Goal: Task Accomplishment & Management: Complete application form

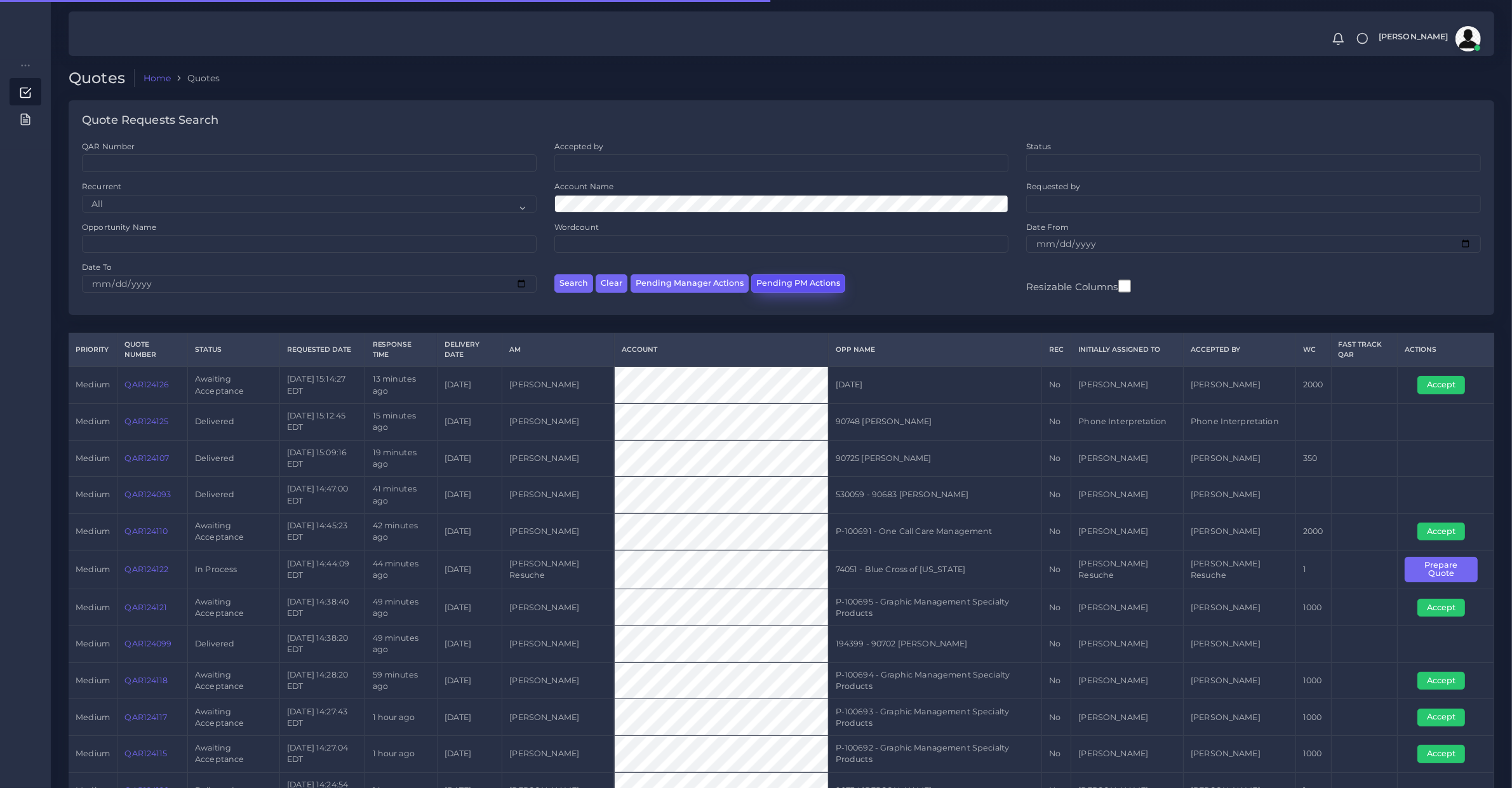
drag, startPoint x: 0, startPoint y: 0, endPoint x: 770, endPoint y: 287, distance: 821.7
click at [770, 287] on button "Pending PM Actions" at bounding box center [798, 283] width 94 height 18
select select "awaiting_acceptance"
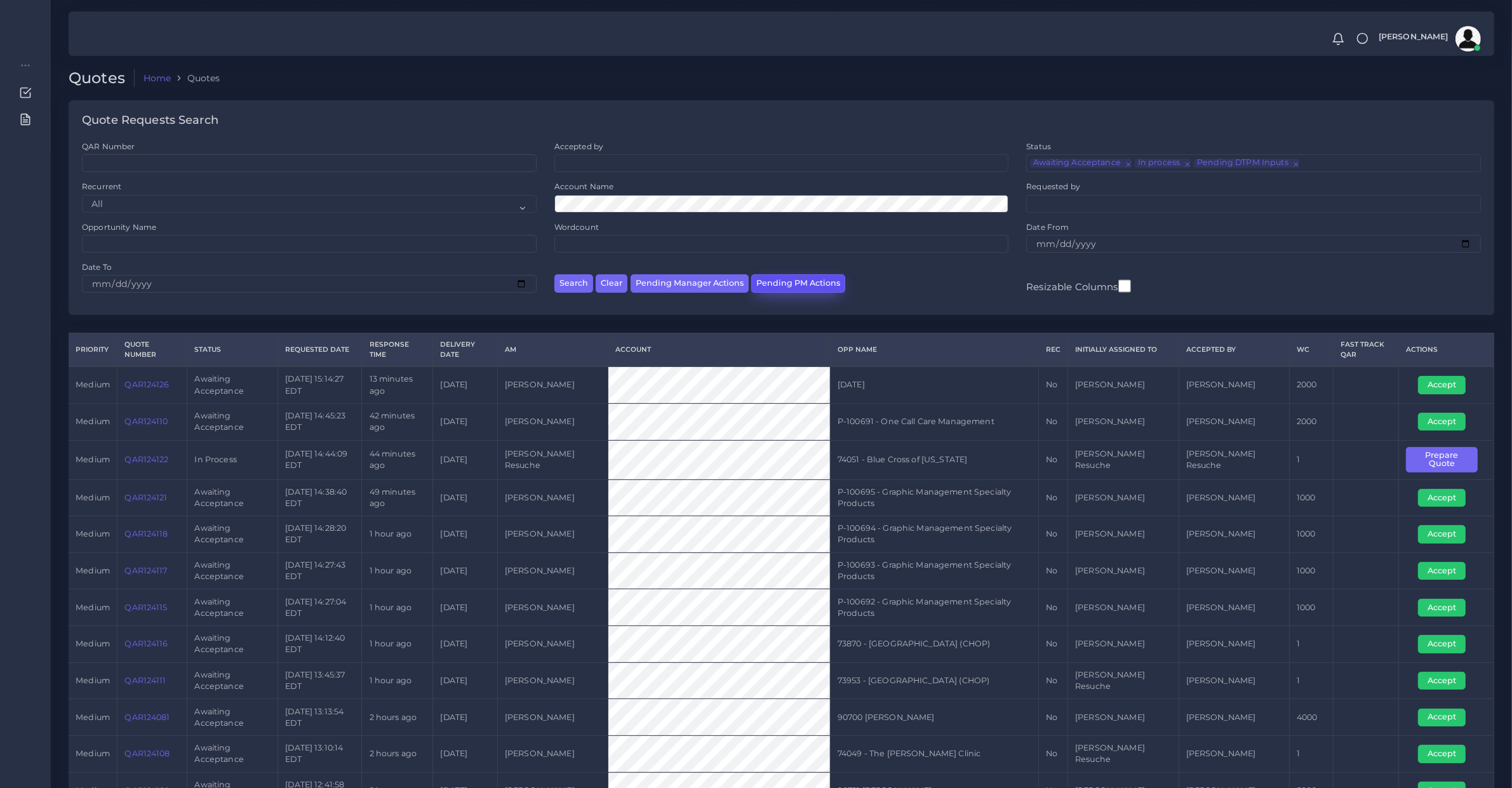
click at [813, 288] on button "Pending PM Actions" at bounding box center [798, 283] width 94 height 18
select select "awaiting_acceptance"
click at [143, 730] on td "QAR124081" at bounding box center [152, 717] width 70 height 37
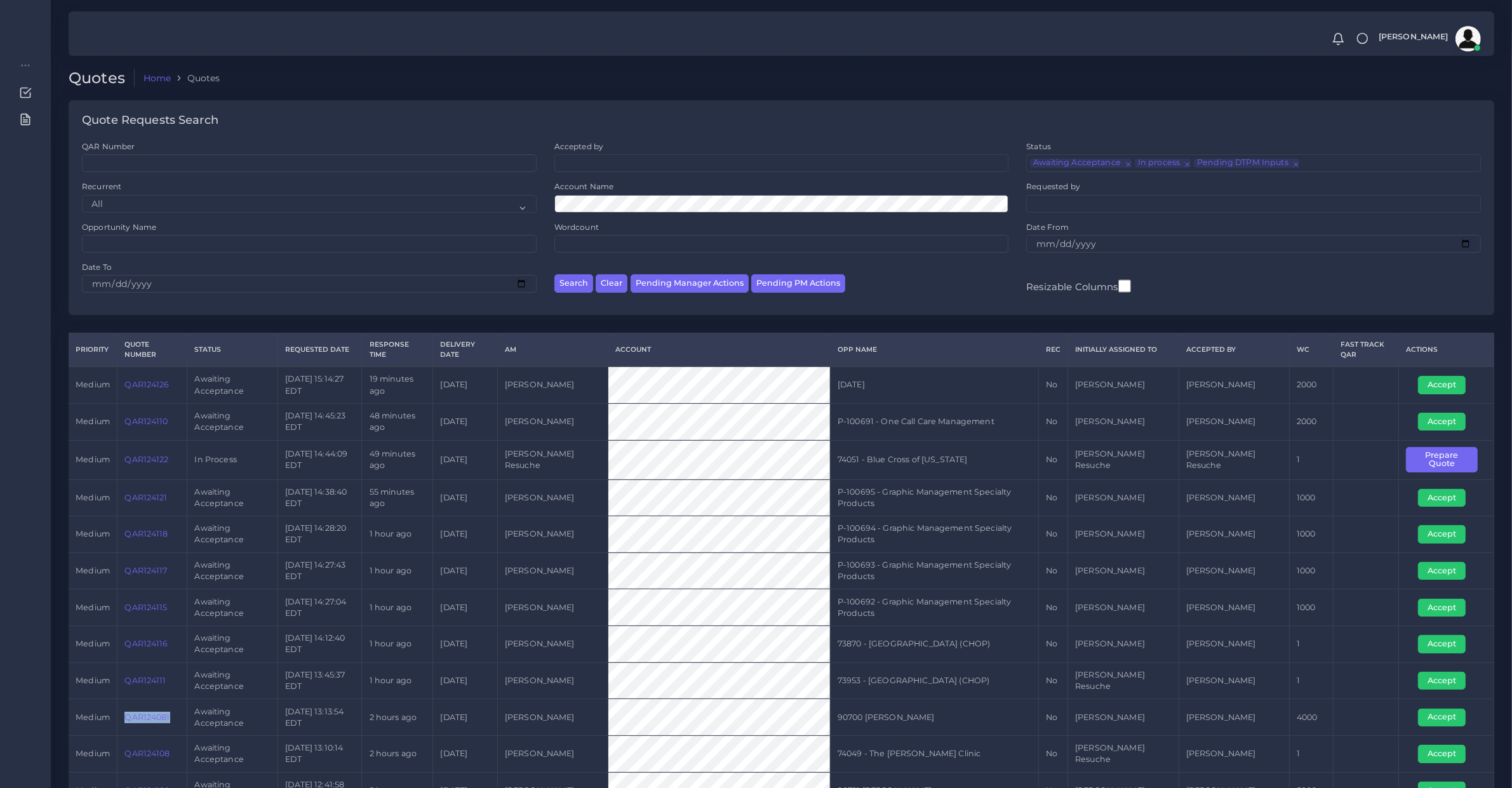
copy link "QAR124081"
click at [147, 727] on td "QAR124081" at bounding box center [152, 717] width 70 height 37
click at [151, 719] on link "QAR124081" at bounding box center [147, 717] width 45 height 10
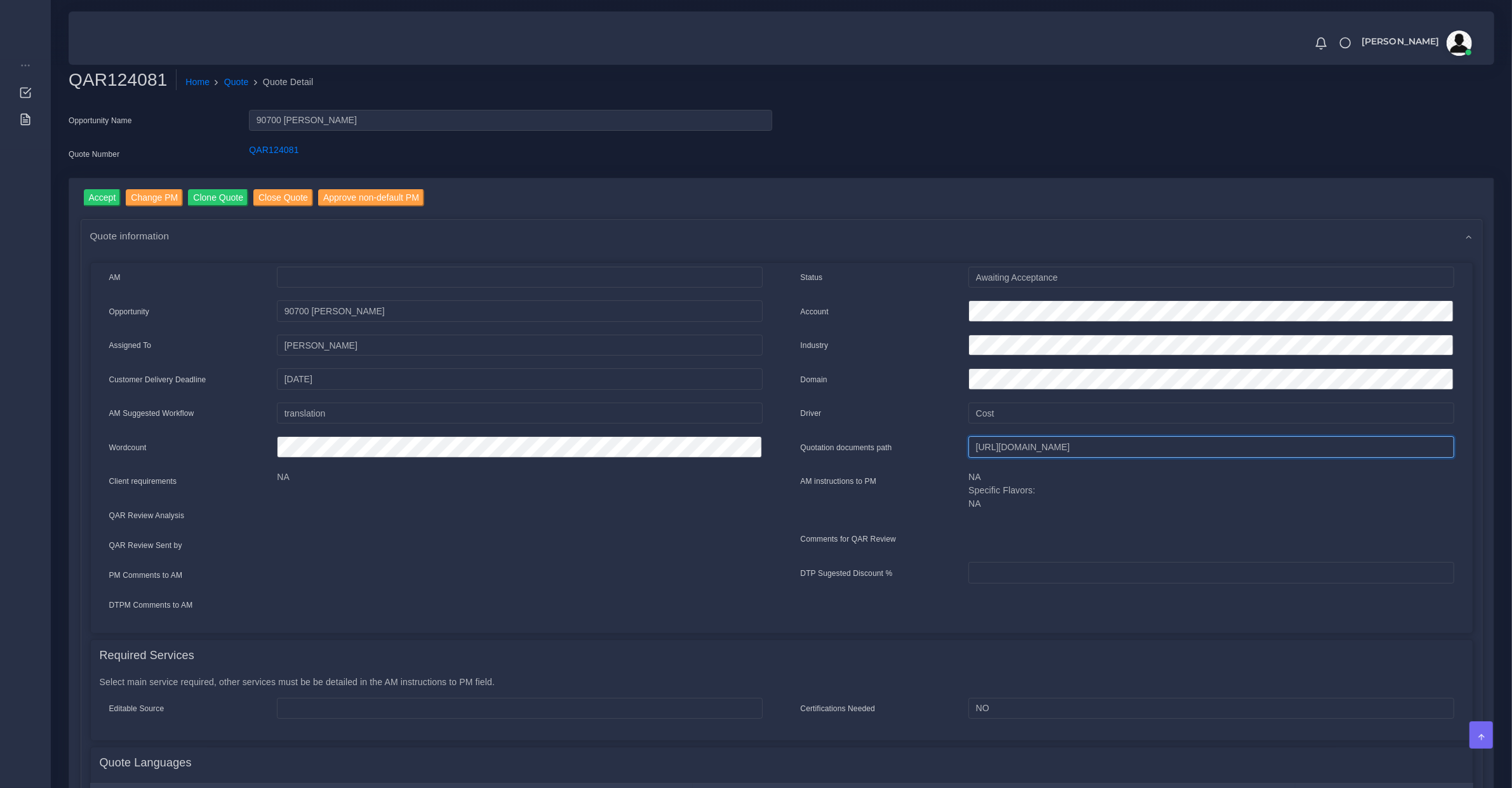
click at [1007, 449] on input "https://workdrive.zoho.com/fgoh3e43b1a1fe2124b65bedd7c3c51a0e040/teams/fgoh3e43…" at bounding box center [1210, 447] width 485 height 22
click at [1007, 449] on input "[URL][DOMAIN_NAME]" at bounding box center [1210, 447] width 485 height 22
drag, startPoint x: 106, startPoint y: 195, endPoint x: 133, endPoint y: 164, distance: 41.1
click at [106, 195] on input "Accept" at bounding box center [102, 198] width 37 height 17
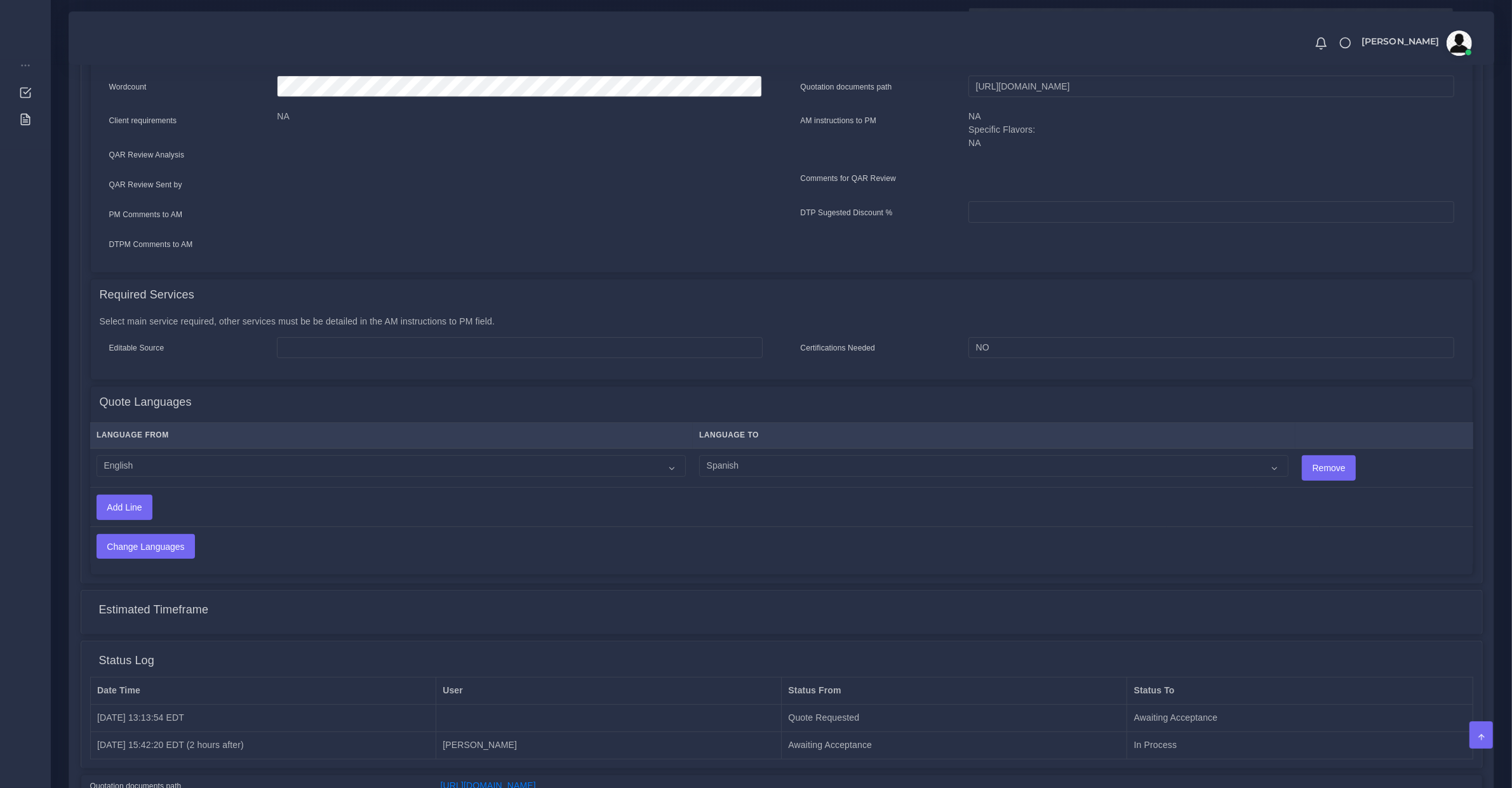
scroll to position [264, 0]
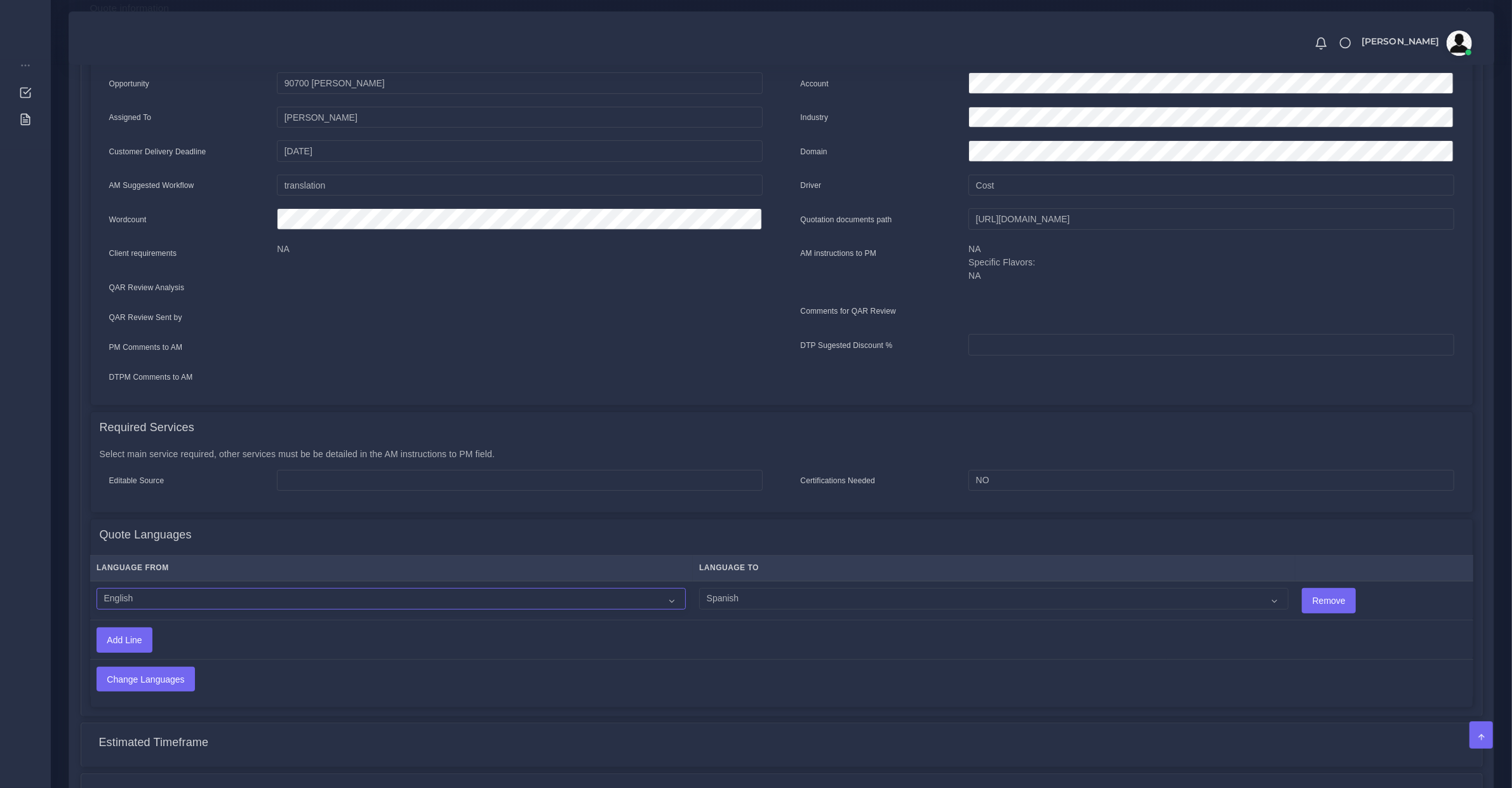
click at [212, 588] on select "Acoli Afar Afrikaans Akan Akateko [DEMOGRAPHIC_DATA] American Sign Language (AS…" at bounding box center [391, 599] width 589 height 22
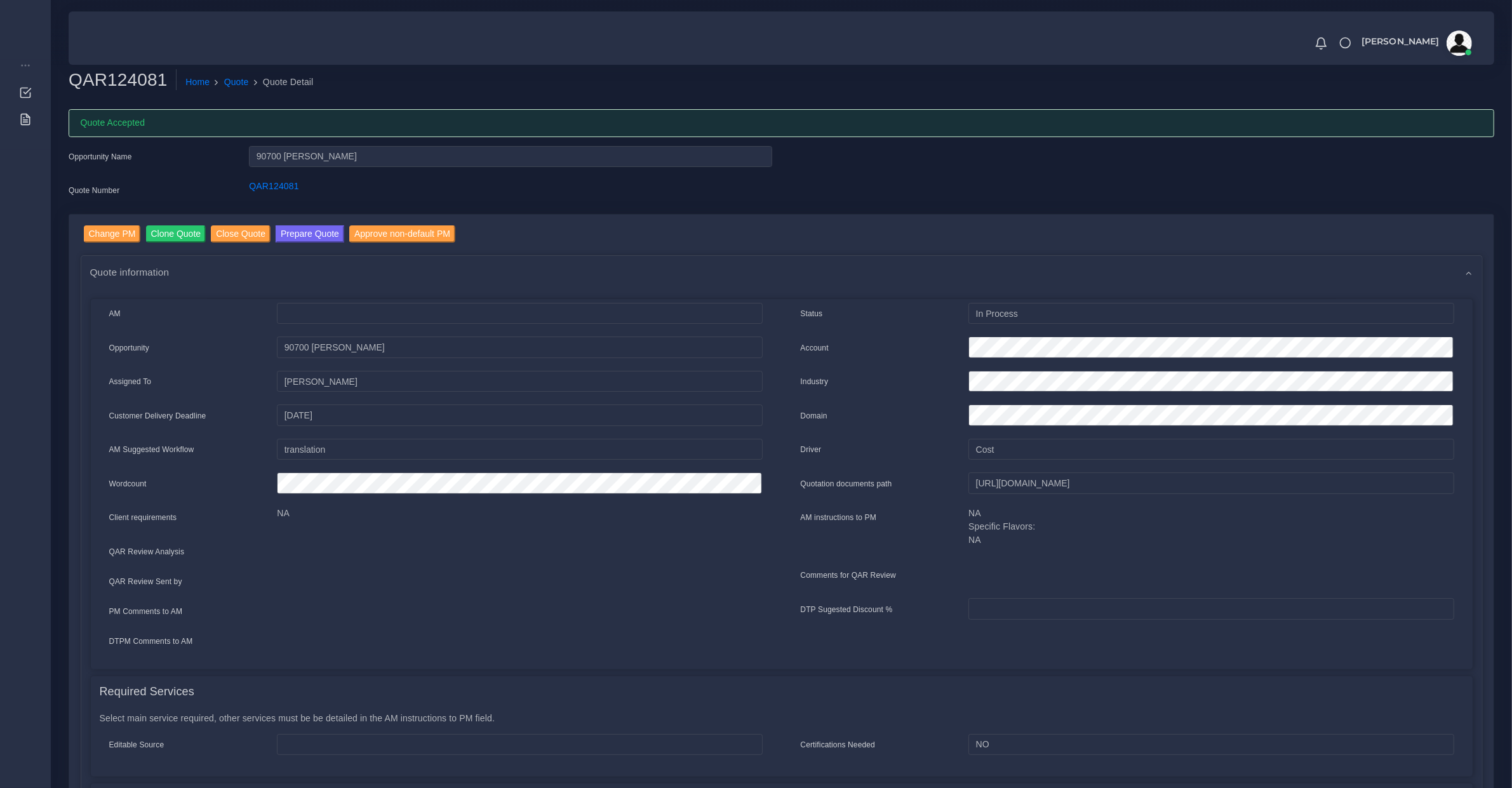
click at [300, 241] on link "Prepare Quote" at bounding box center [310, 236] width 69 height 20
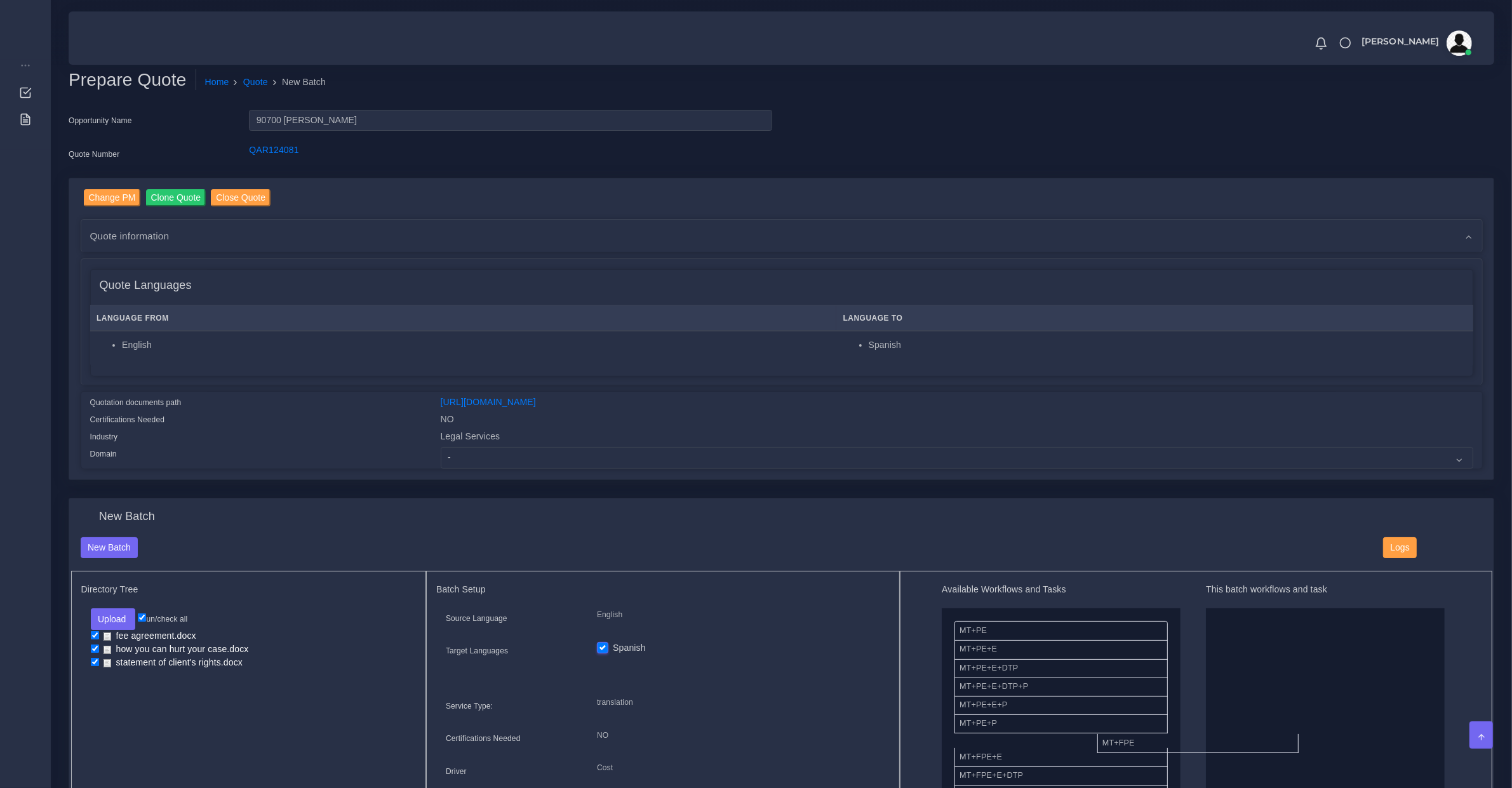
drag, startPoint x: 1008, startPoint y: 741, endPoint x: 1239, endPoint y: 705, distance: 233.8
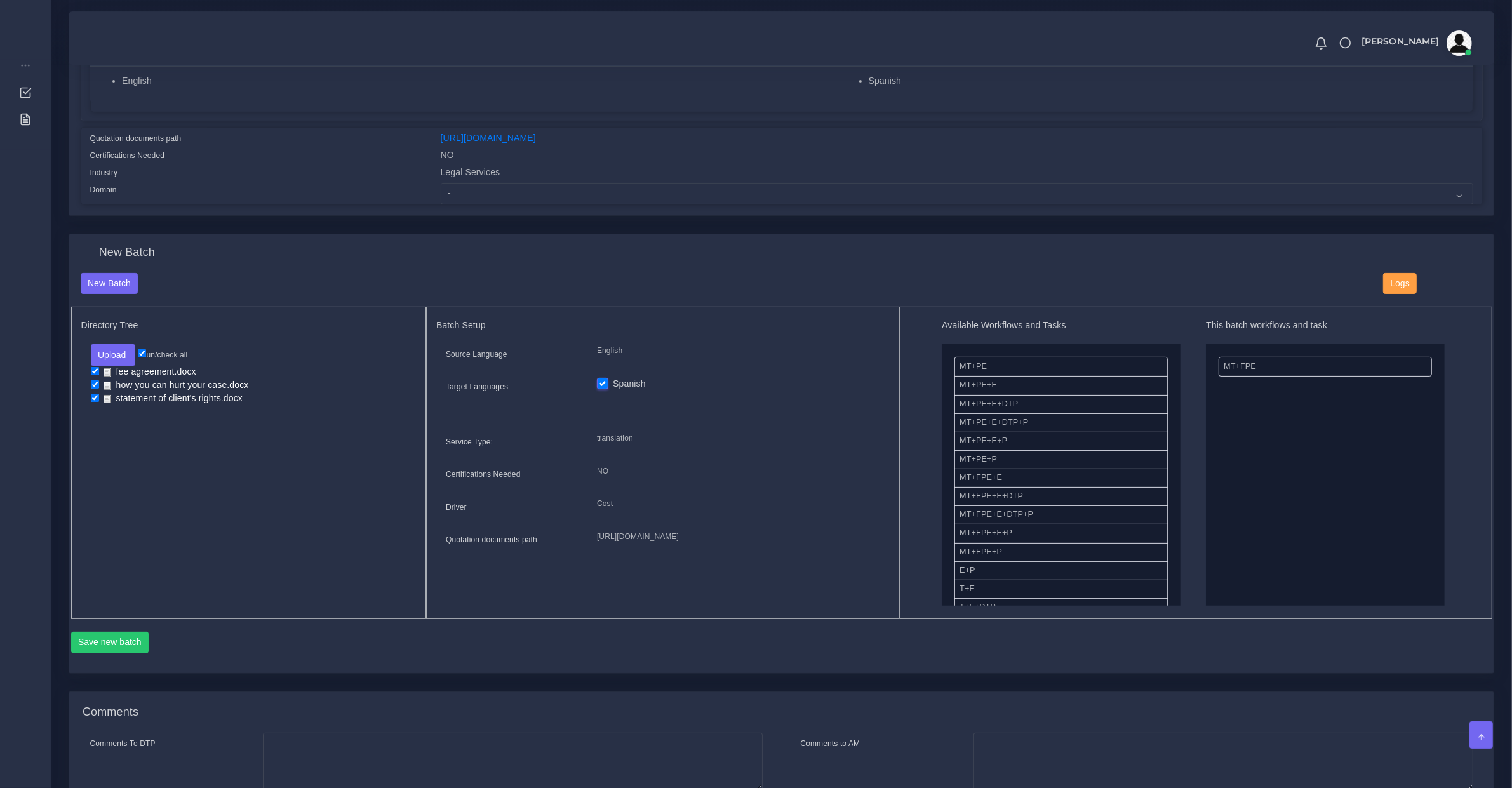
scroll to position [264, 0]
drag, startPoint x: 1021, startPoint y: 533, endPoint x: 1293, endPoint y: 529, distance: 272.0
drag, startPoint x: 987, startPoint y: 489, endPoint x: 1265, endPoint y: 350, distance: 310.8
click at [151, 646] on div "Save new batch" at bounding box center [782, 642] width 1421 height 22
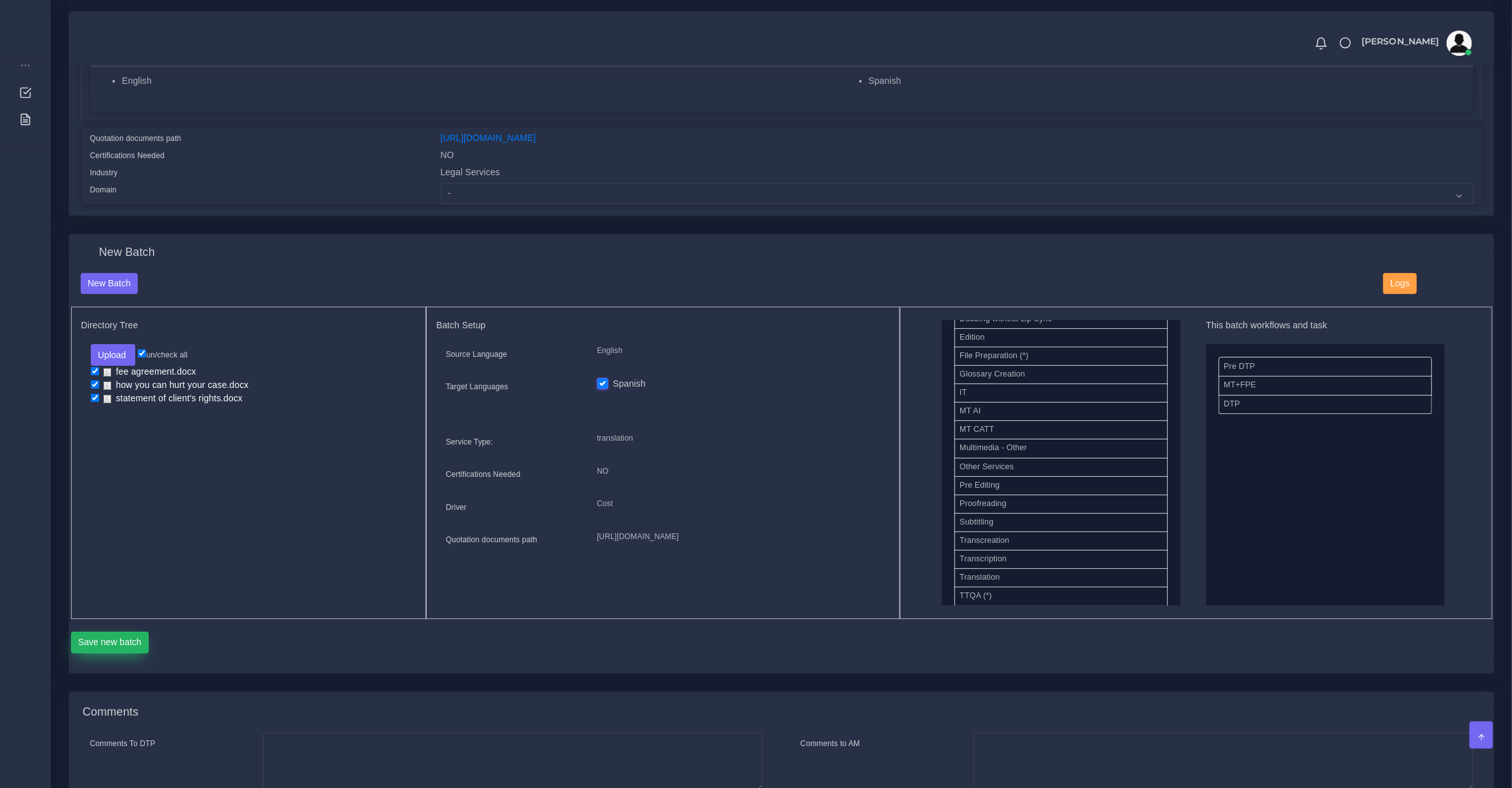
click at [141, 646] on button "Save new batch" at bounding box center [110, 642] width 78 height 22
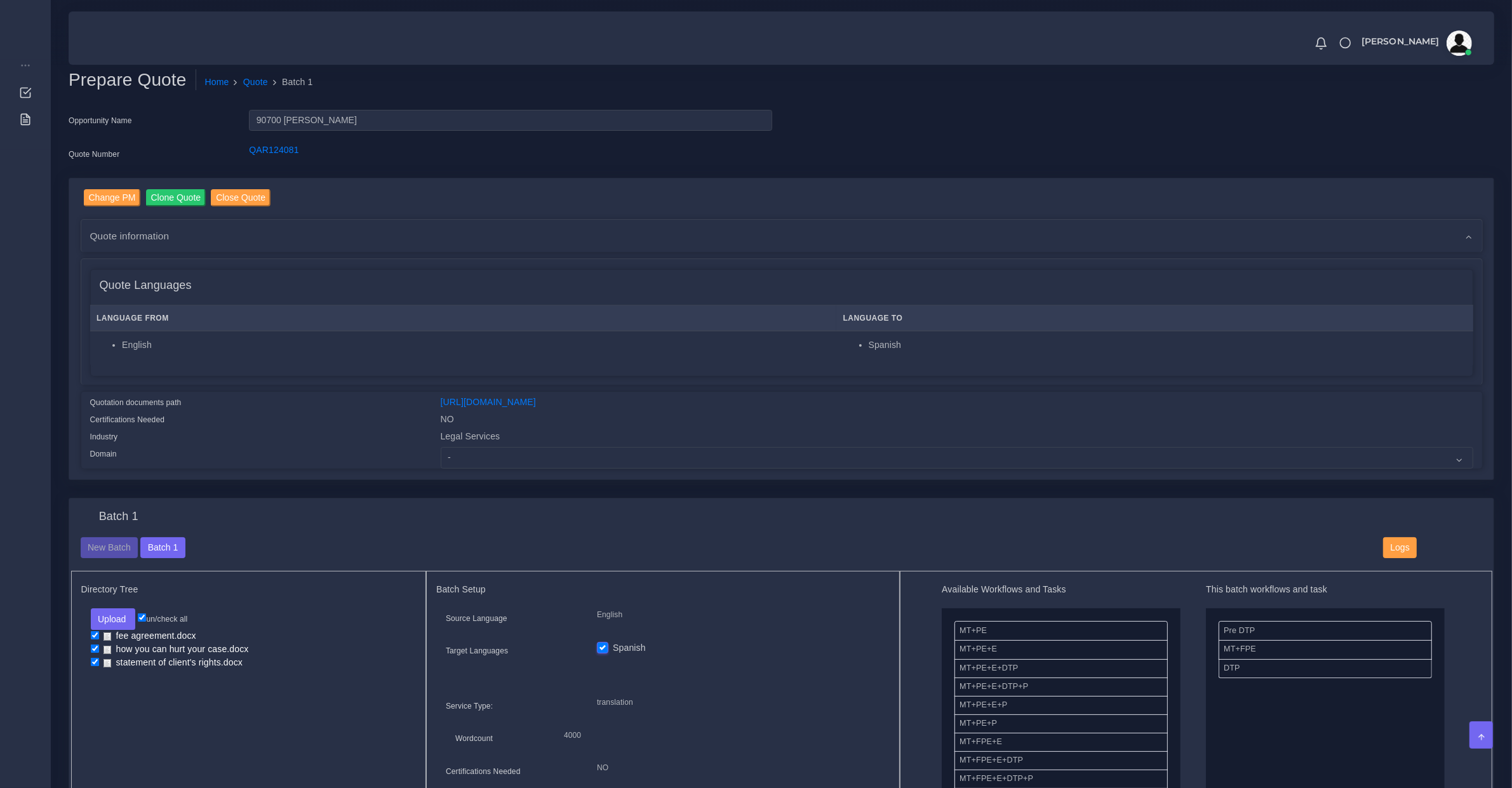
scroll to position [529, 0]
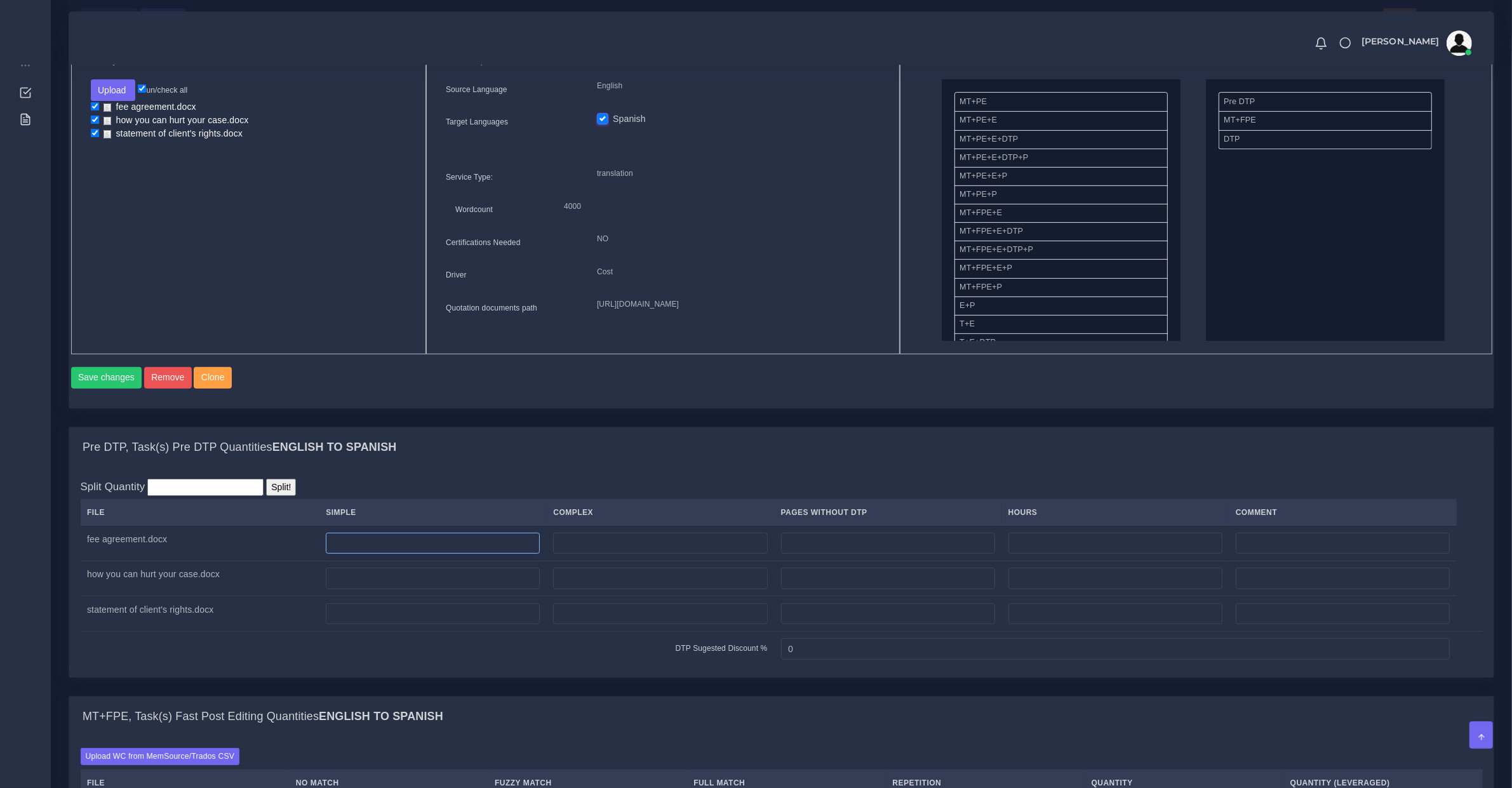
click at [389, 555] on input "number" at bounding box center [433, 544] width 214 height 22
type input "6"
click at [383, 585] on input "number" at bounding box center [433, 579] width 214 height 22
type input "3"
click at [383, 625] on input "number" at bounding box center [433, 614] width 214 height 22
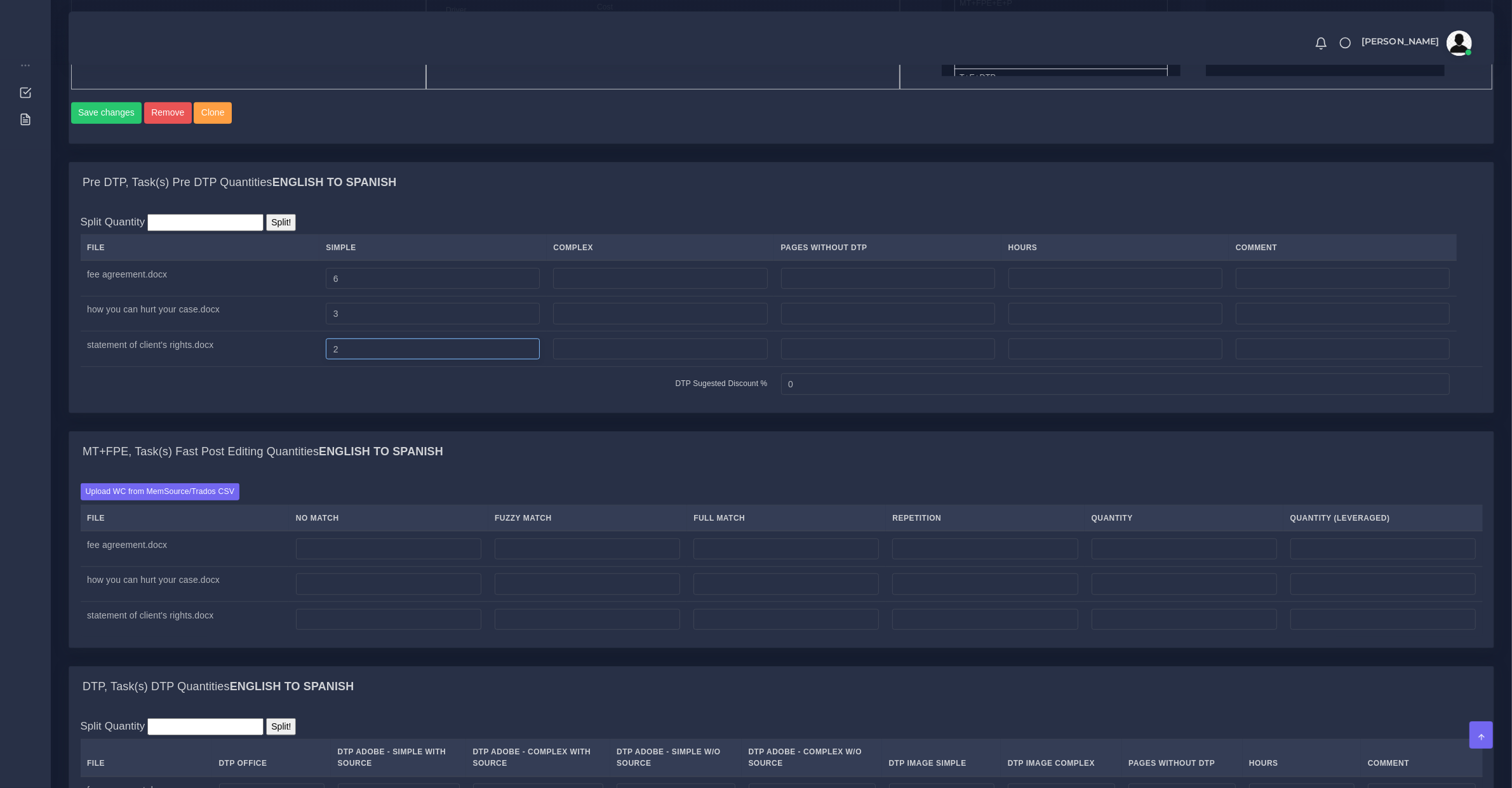
scroll to position [1058, 0]
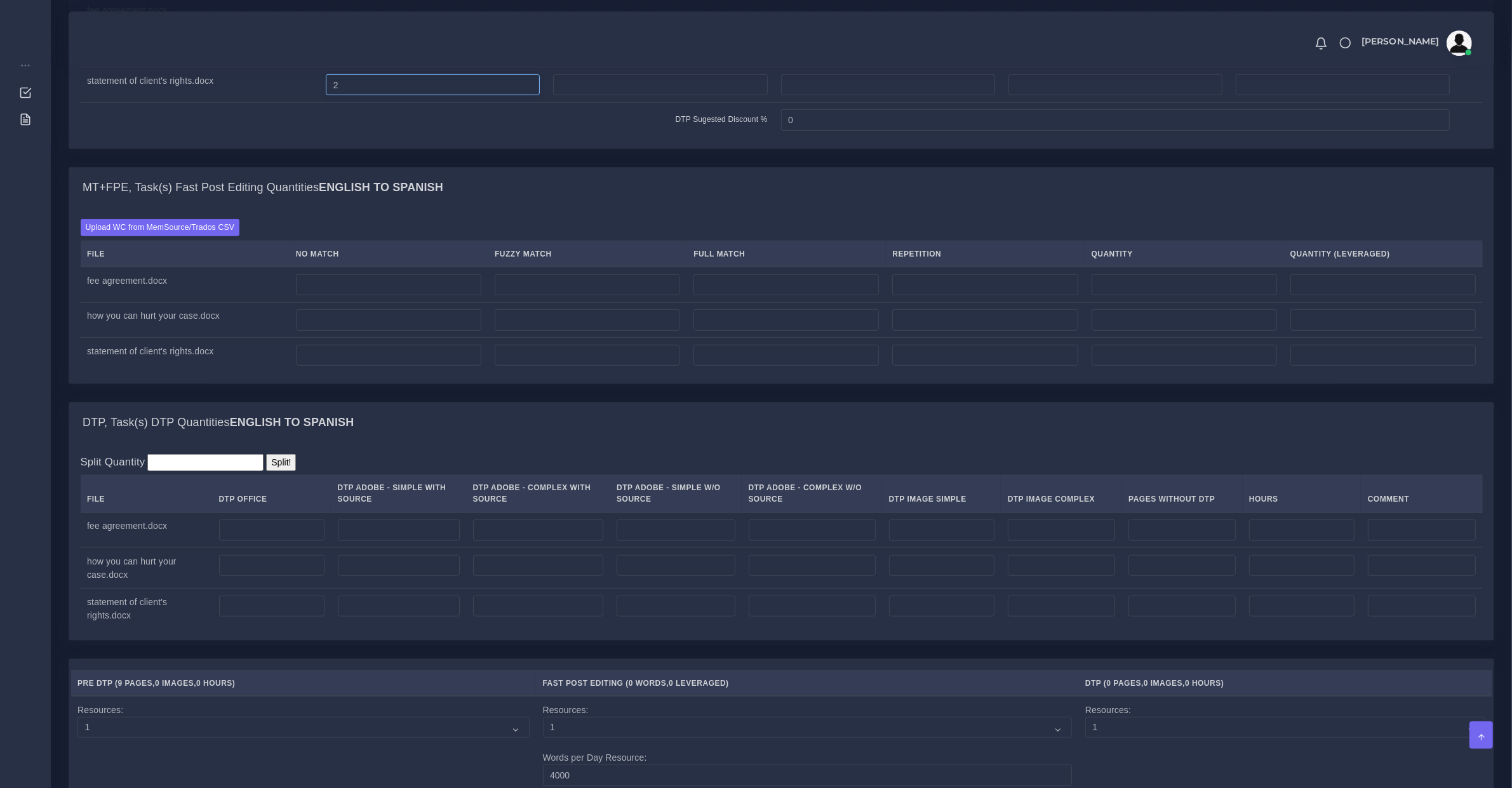
type input "2"
click at [280, 541] on input "number" at bounding box center [272, 530] width 105 height 22
type input "6"
click at [266, 569] on input "number" at bounding box center [272, 566] width 105 height 22
type input "3"
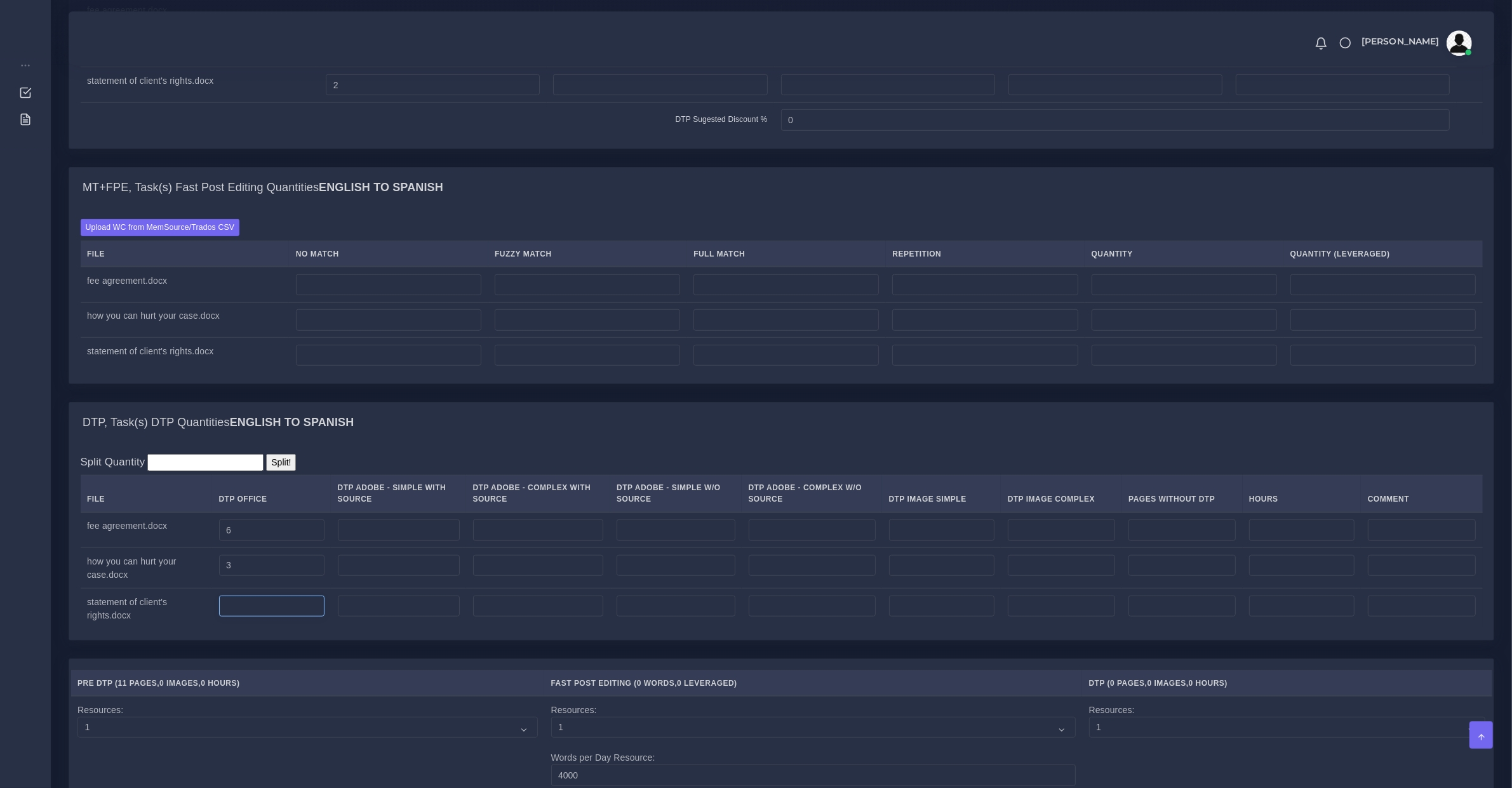
click at [278, 612] on input "number" at bounding box center [272, 607] width 105 height 22
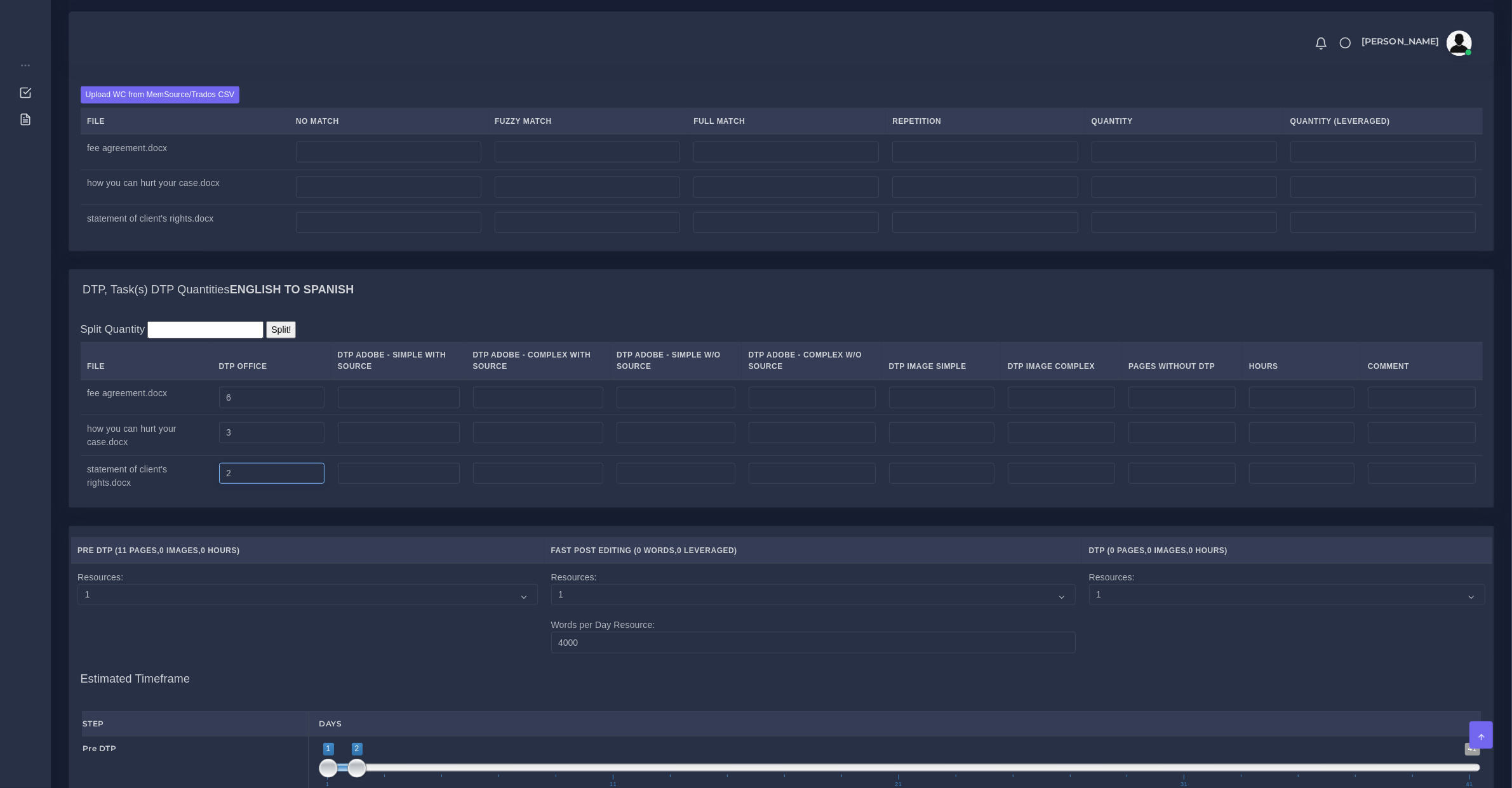
scroll to position [794, 0]
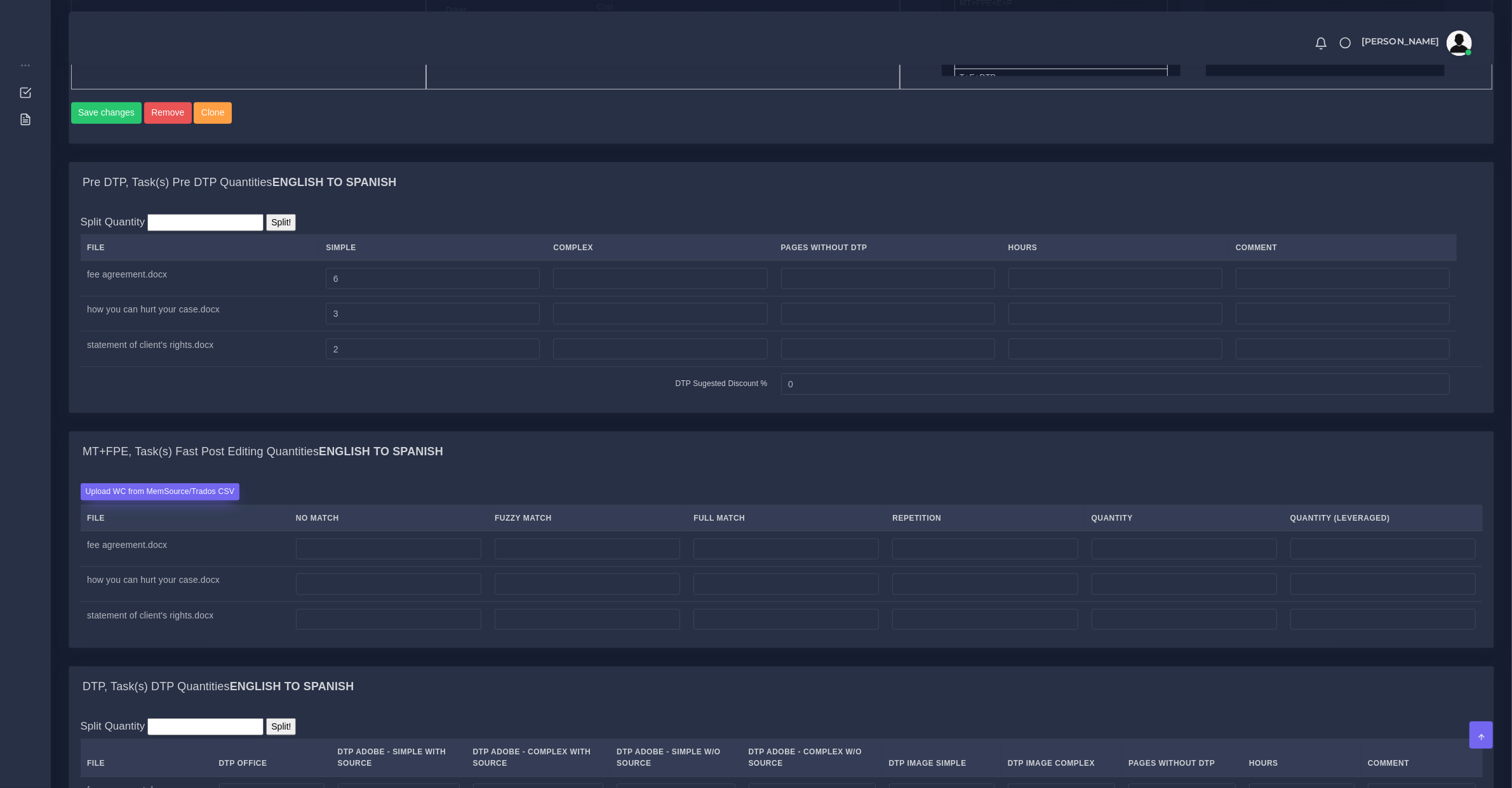
type input "2"
click at [190, 500] on label "Upload WC from MemSource/Trados CSV" at bounding box center [160, 491] width 160 height 17
click at [0, 0] on input "Upload WC from MemSource/Trados CSV" at bounding box center [0, 0] width 0 height 0
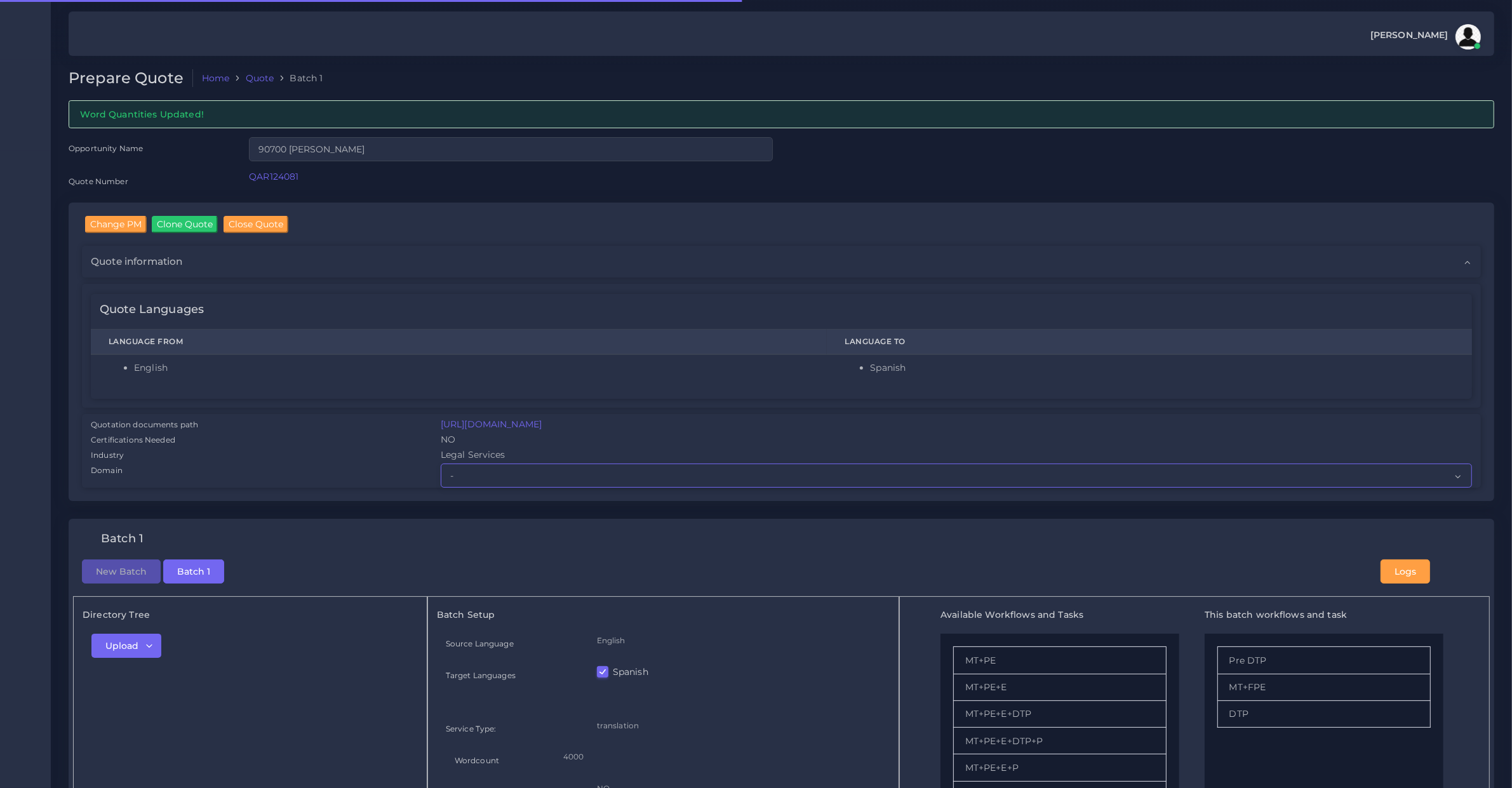
click at [451, 477] on select "- Advertising and Media Agriculture, Forestry and Fishing Architecture, Buildin…" at bounding box center [956, 475] width 1031 height 24
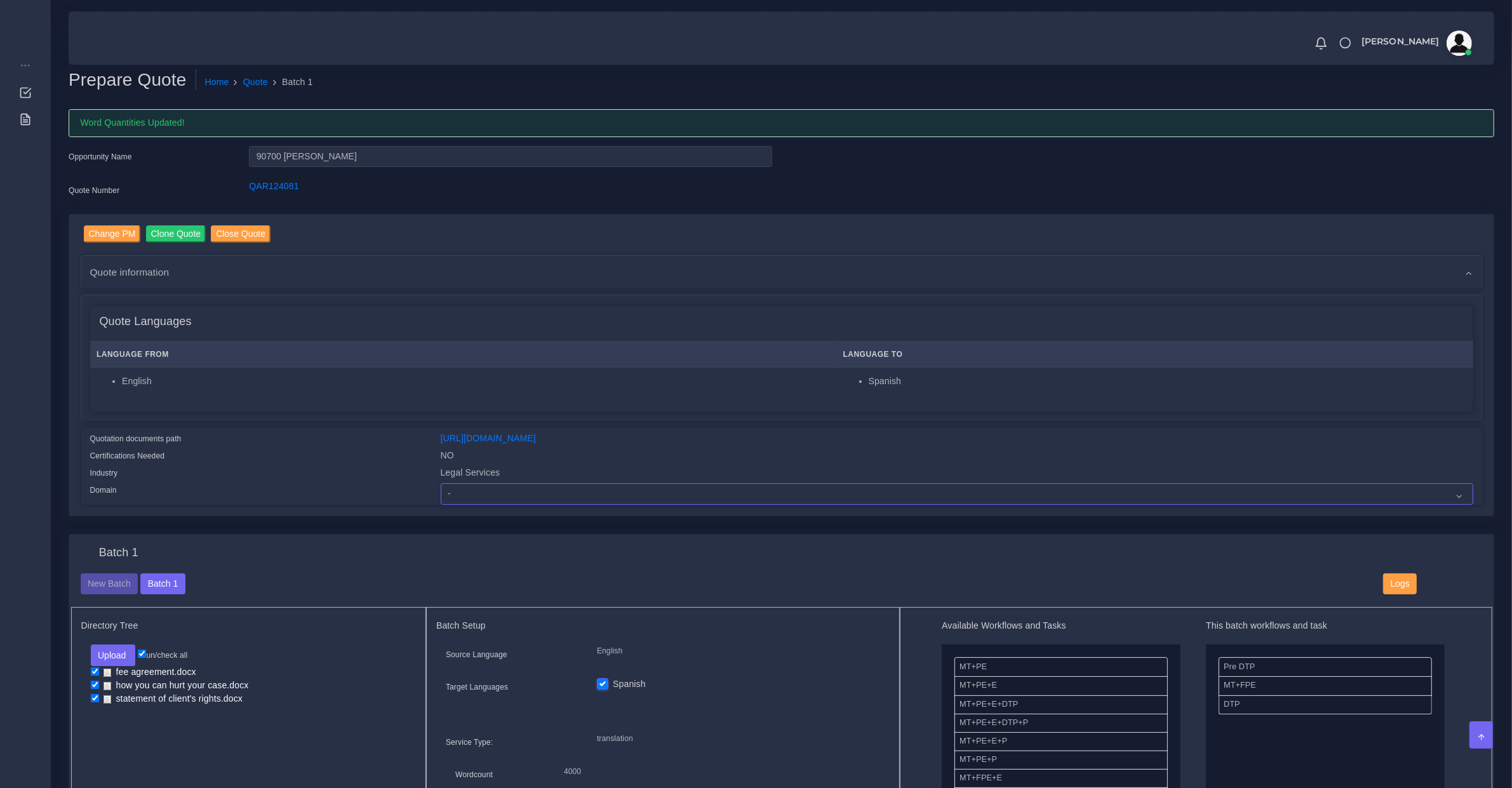
select select "Legal Services"
click at [441, 483] on select "- Advertising and Media Agriculture, Forestry and Fishing Architecture, Buildin…" at bounding box center [957, 494] width 1033 height 22
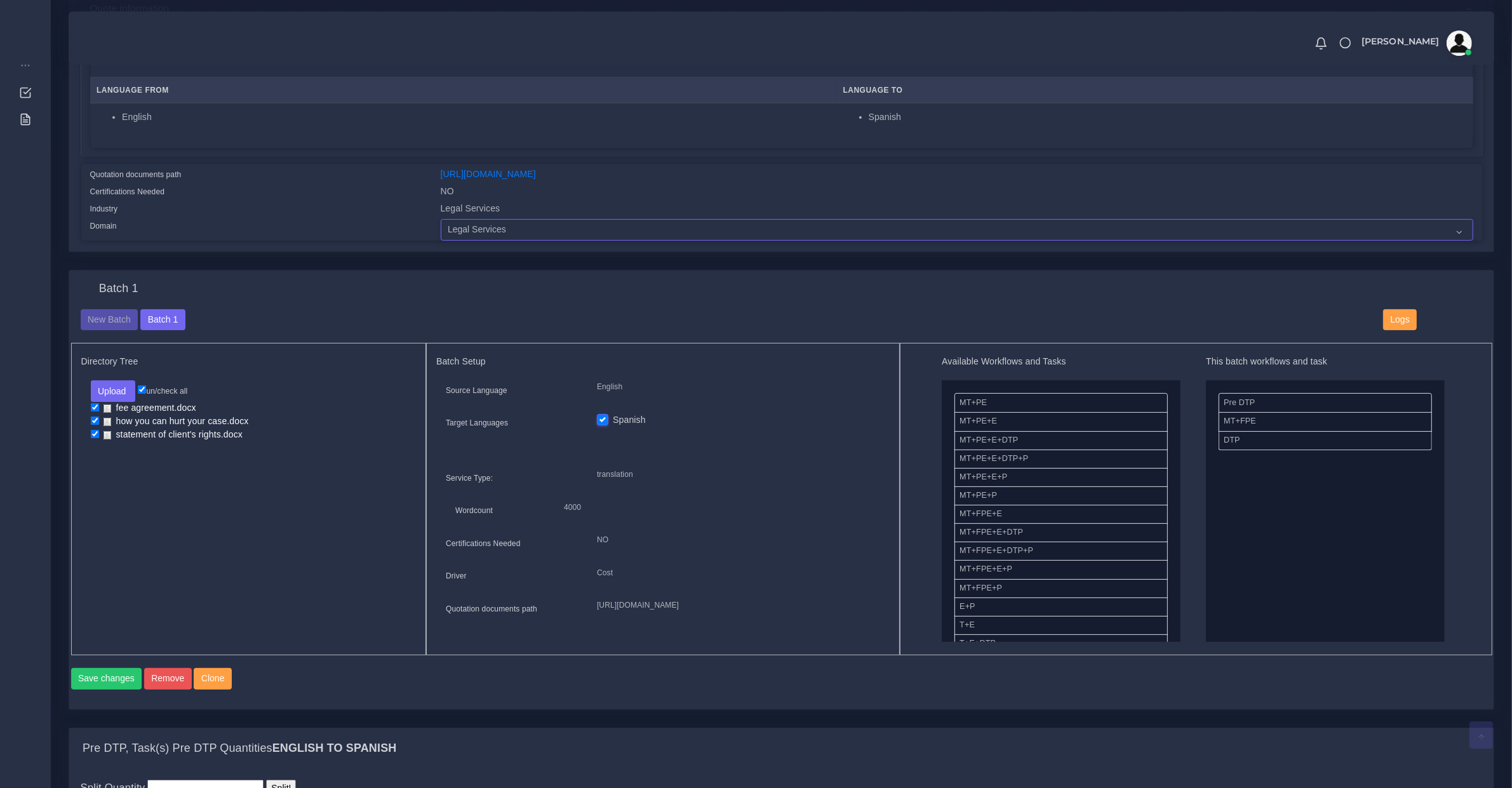
scroll to position [529, 0]
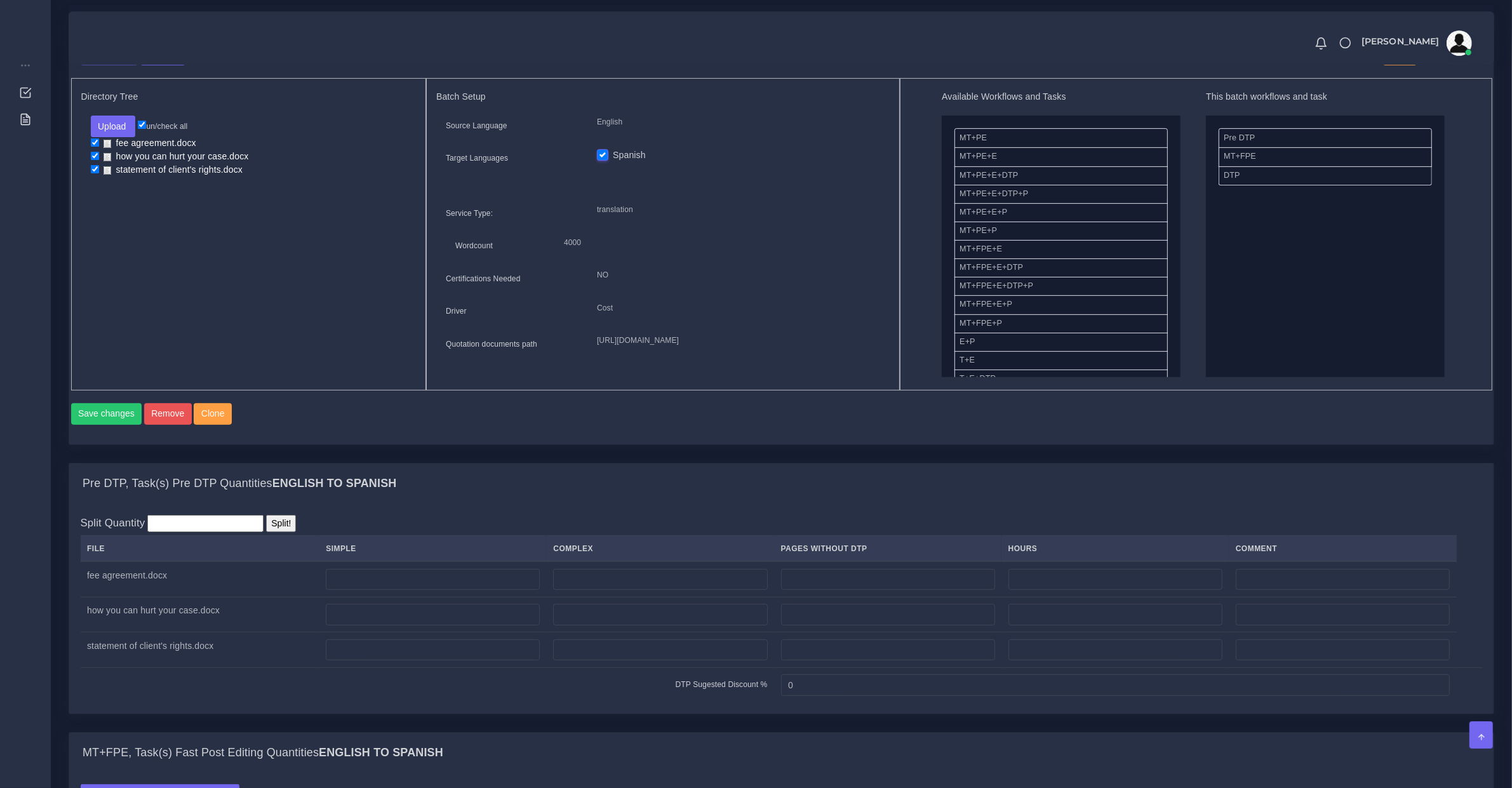
click at [421, 574] on td at bounding box center [433, 579] width 228 height 36
click at [425, 577] on td at bounding box center [433, 579] width 228 height 36
click at [425, 583] on input "number" at bounding box center [433, 580] width 214 height 22
type input "6"
click at [414, 626] on input "number" at bounding box center [433, 615] width 214 height 22
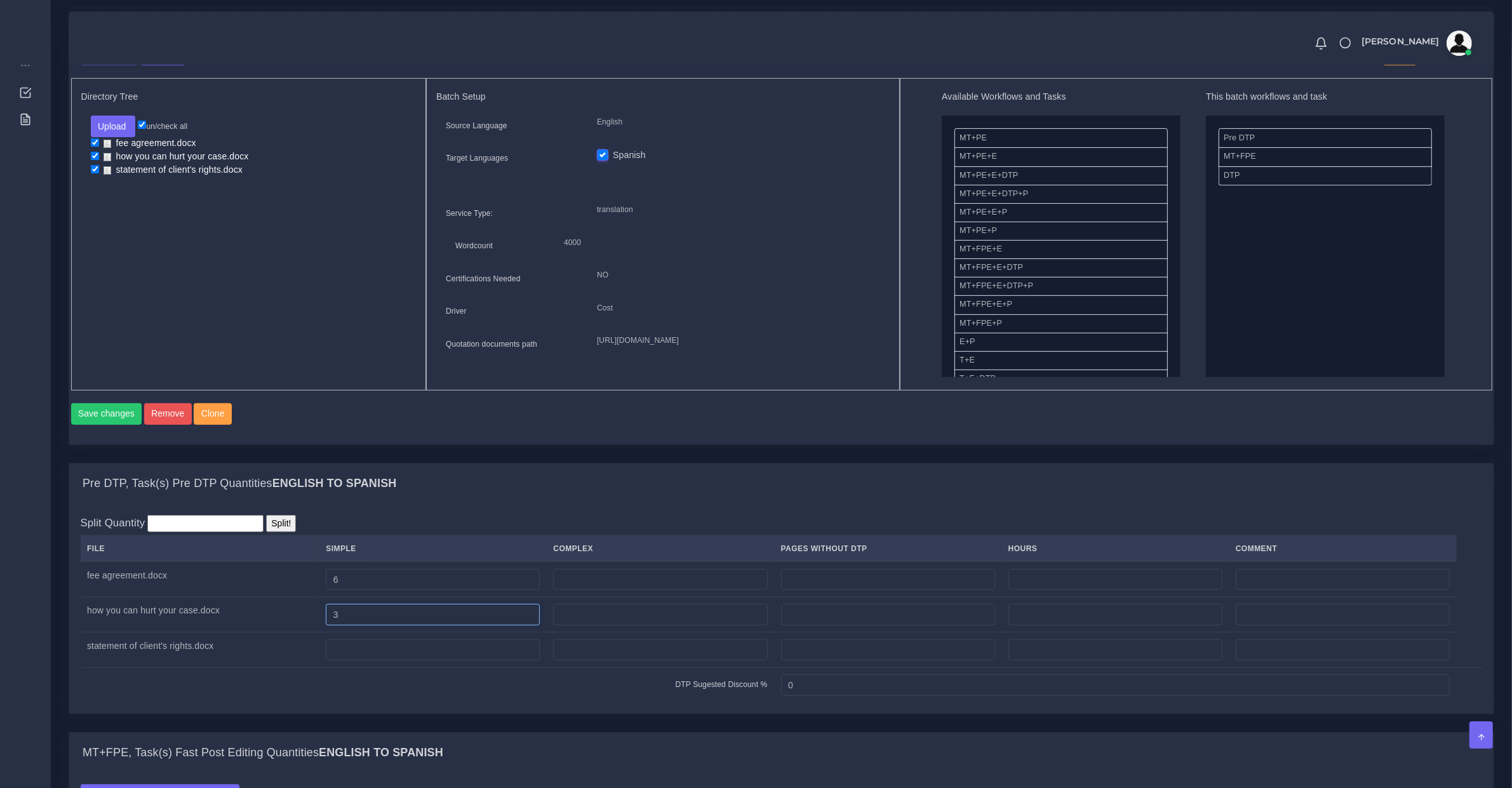
type input "3"
click at [416, 661] on input "number" at bounding box center [433, 650] width 214 height 22
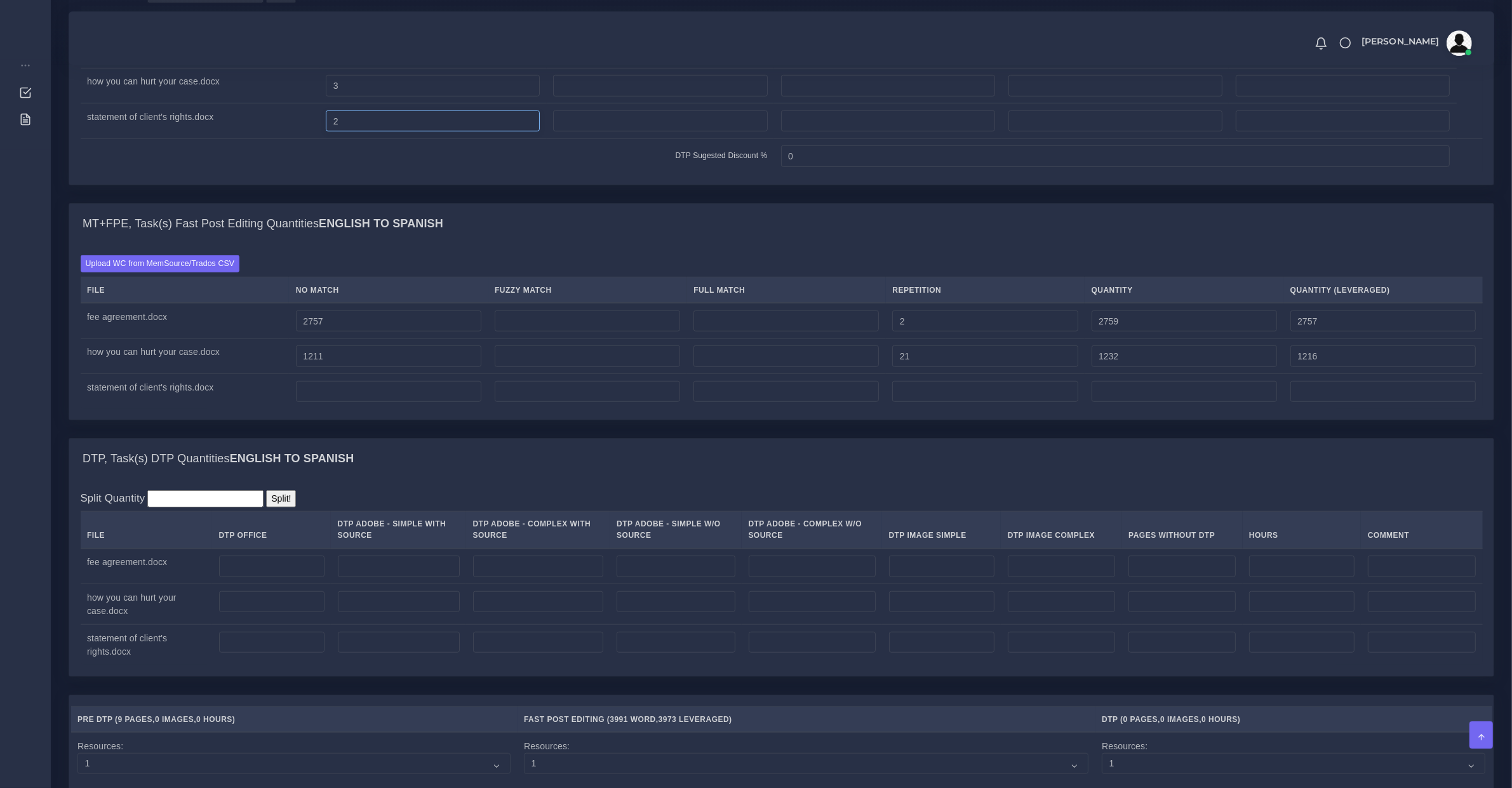
type input "2"
click at [269, 569] on input "number" at bounding box center [272, 566] width 105 height 22
type input "6"
drag, startPoint x: 272, startPoint y: 617, endPoint x: 274, endPoint y: 734, distance: 117.0
click at [272, 612] on input "number" at bounding box center [272, 602] width 105 height 22
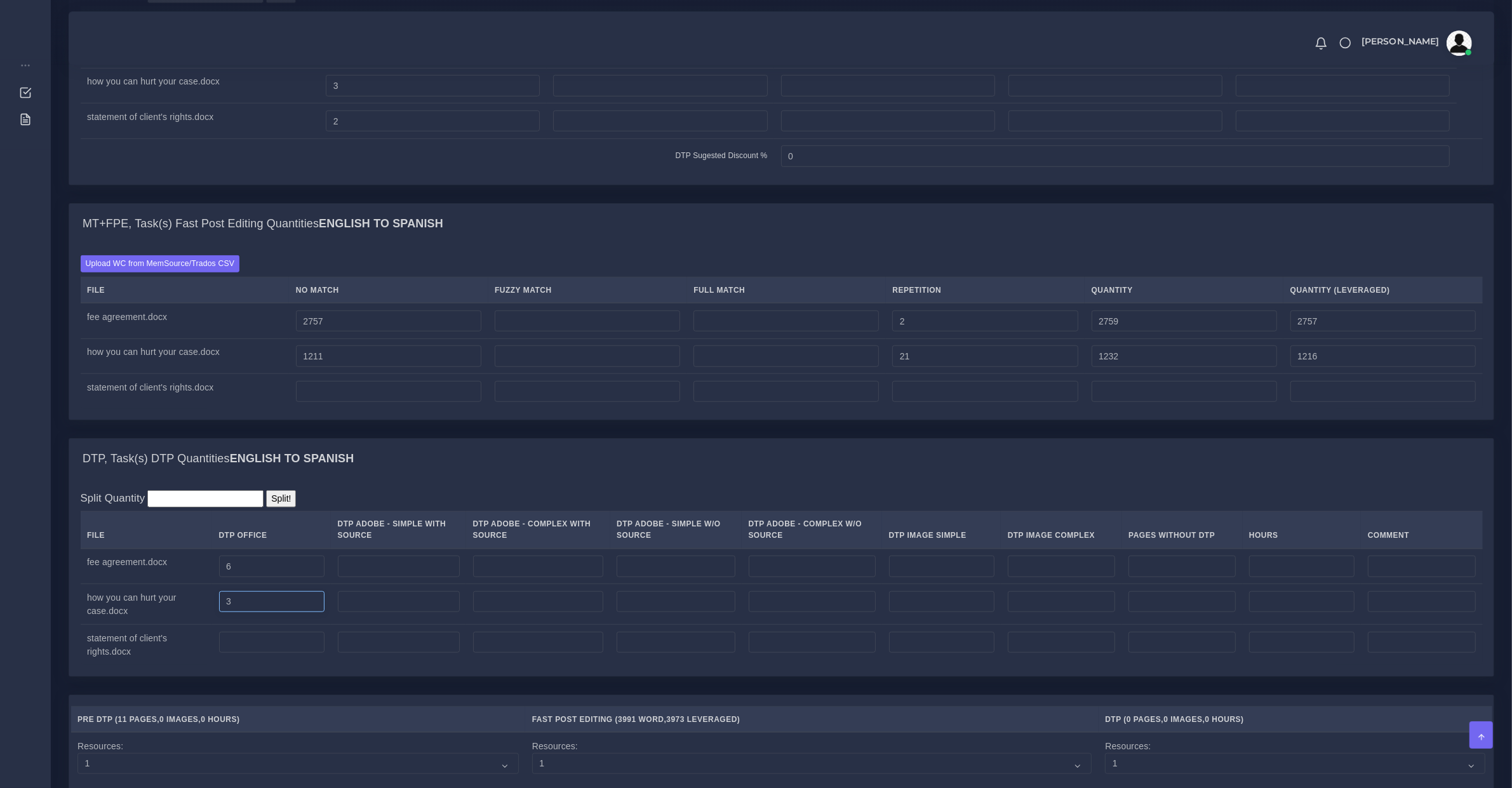
type input "3"
click at [259, 653] on input "number" at bounding box center [272, 642] width 105 height 22
type input "2"
click at [397, 402] on input "number" at bounding box center [388, 392] width 185 height 22
type input "1075"
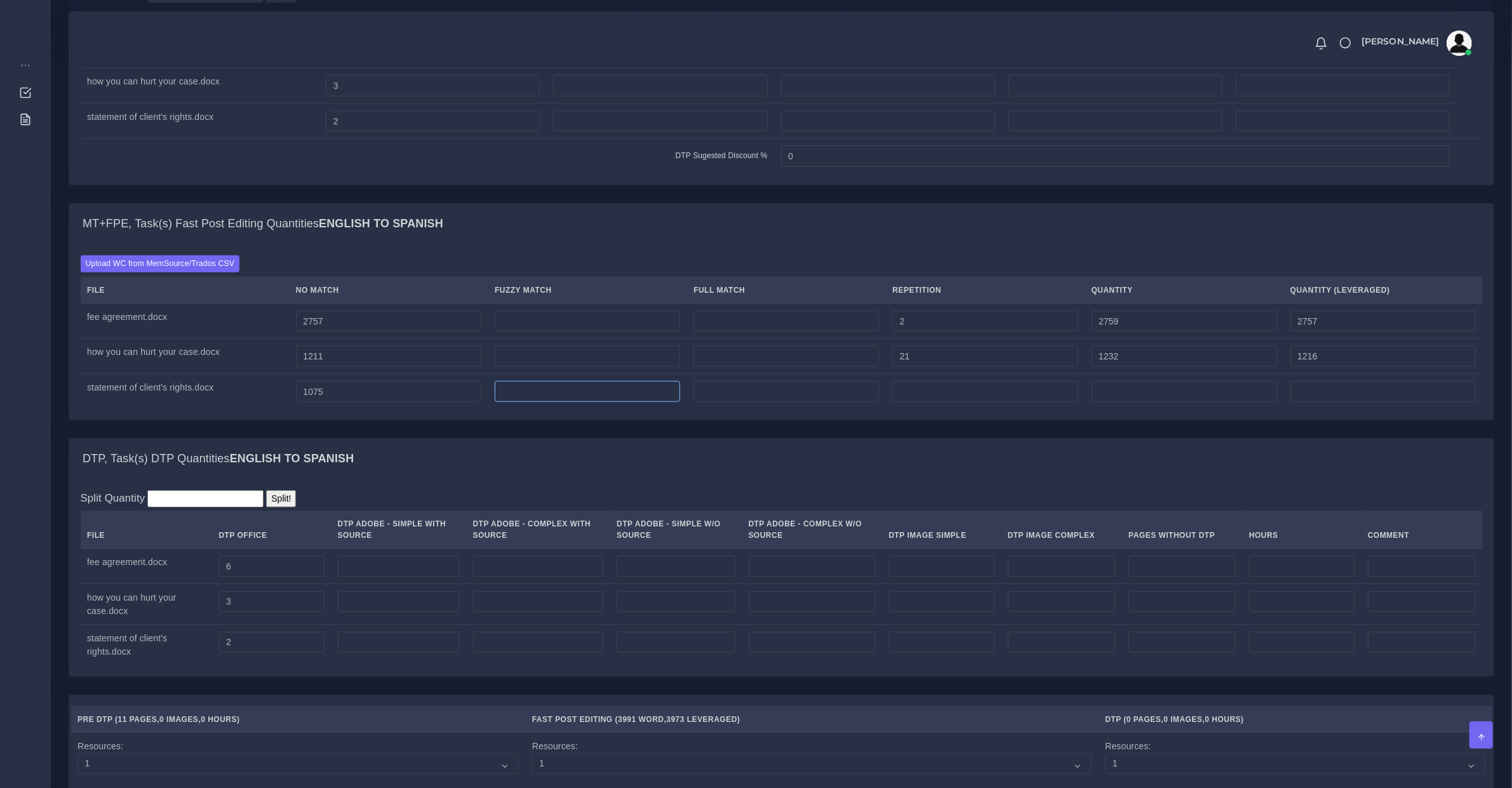
type input "1075"
type input "0"
type input "13"
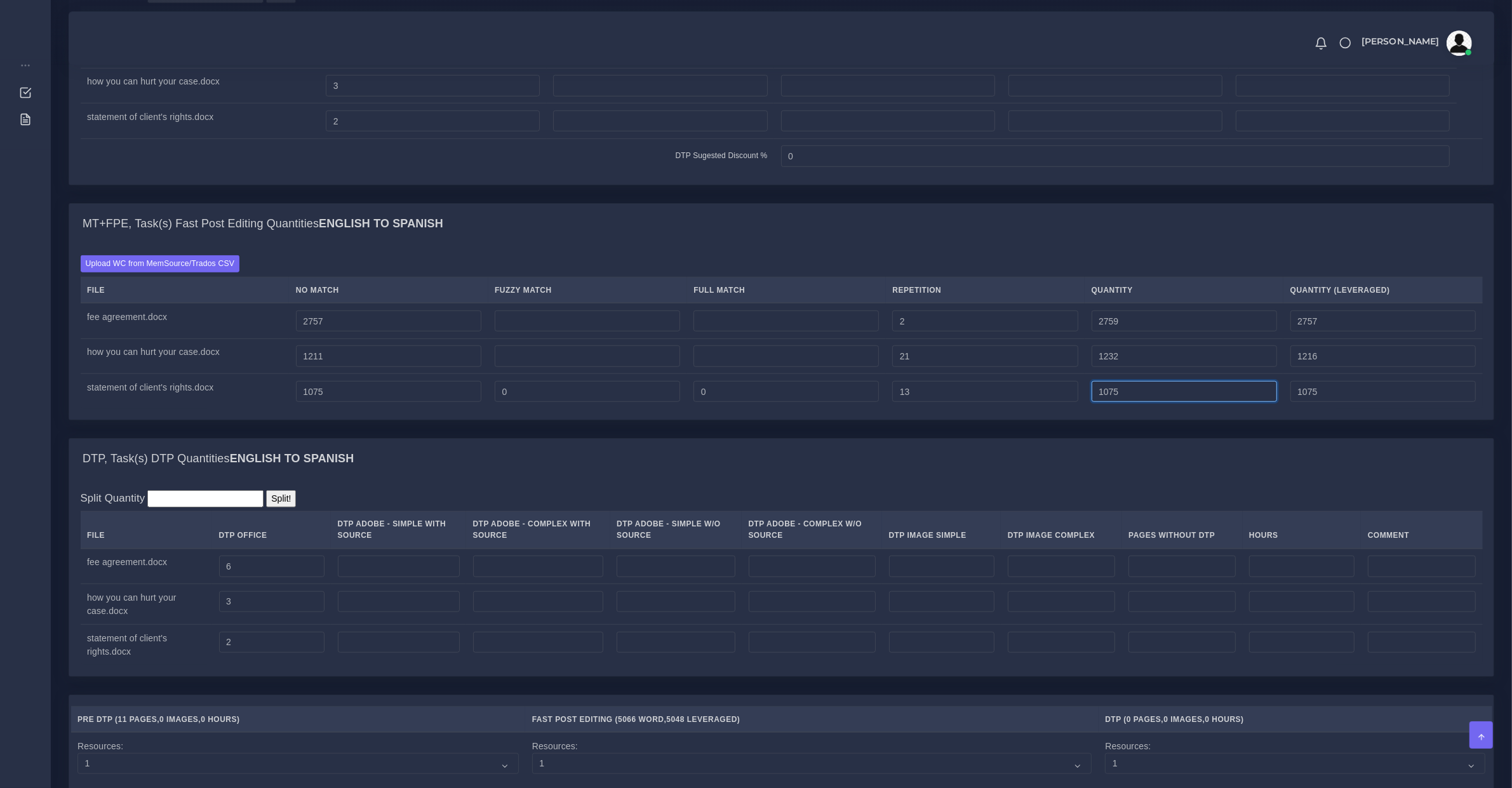
type input "1088"
type input "1078"
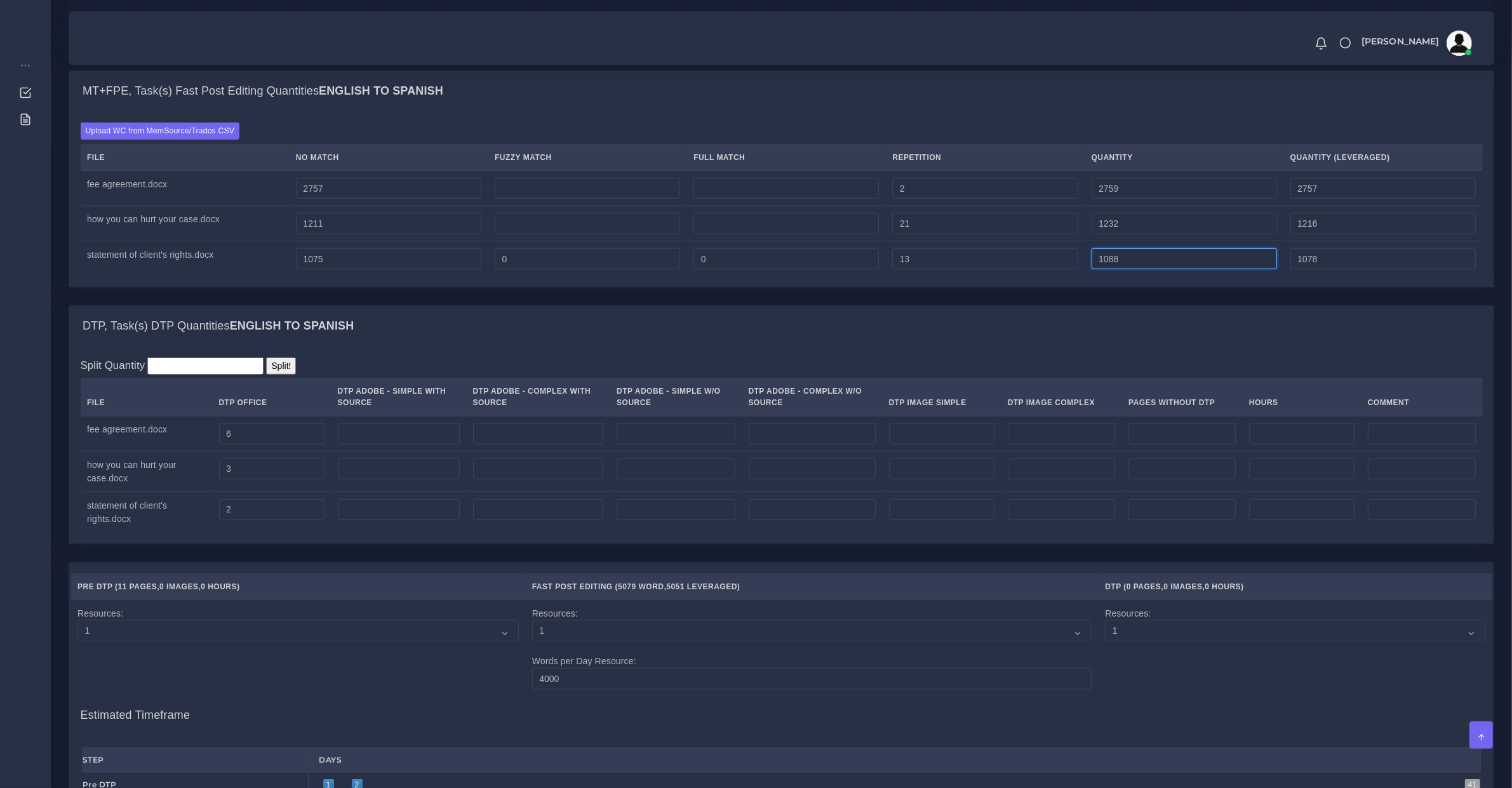
scroll to position [1588, 0]
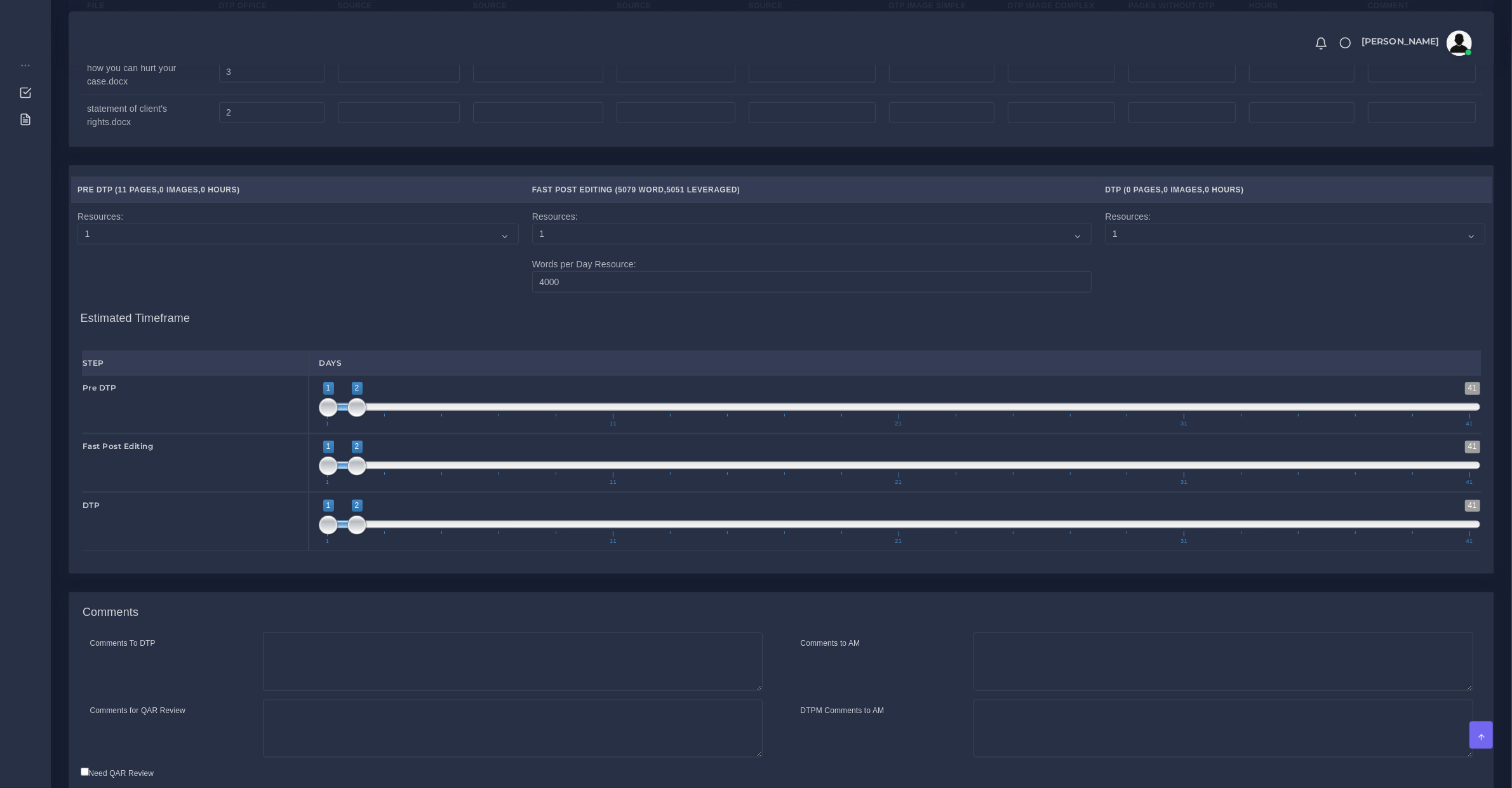
type input "1;1"
drag, startPoint x: 353, startPoint y: 418, endPoint x: 313, endPoint y: 427, distance: 41.0
click at [315, 427] on div "1 41 1 2 1 — 2 1 11 21 31 41 1;1" at bounding box center [899, 405] width 1182 height 59
type input "2;2"
drag, startPoint x: 324, startPoint y: 536, endPoint x: 363, endPoint y: 533, distance: 39.1
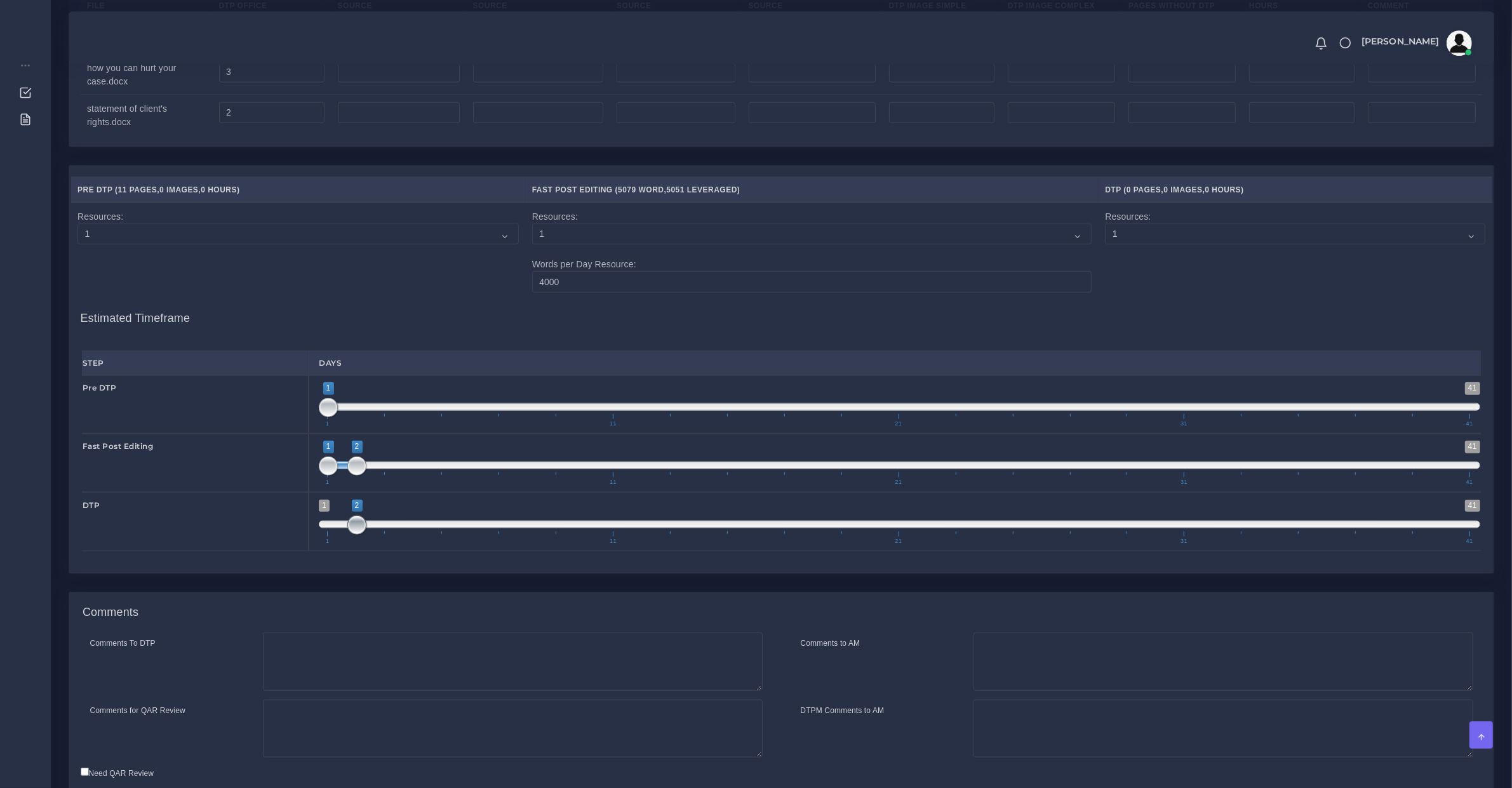
click at [363, 533] on span at bounding box center [357, 525] width 19 height 19
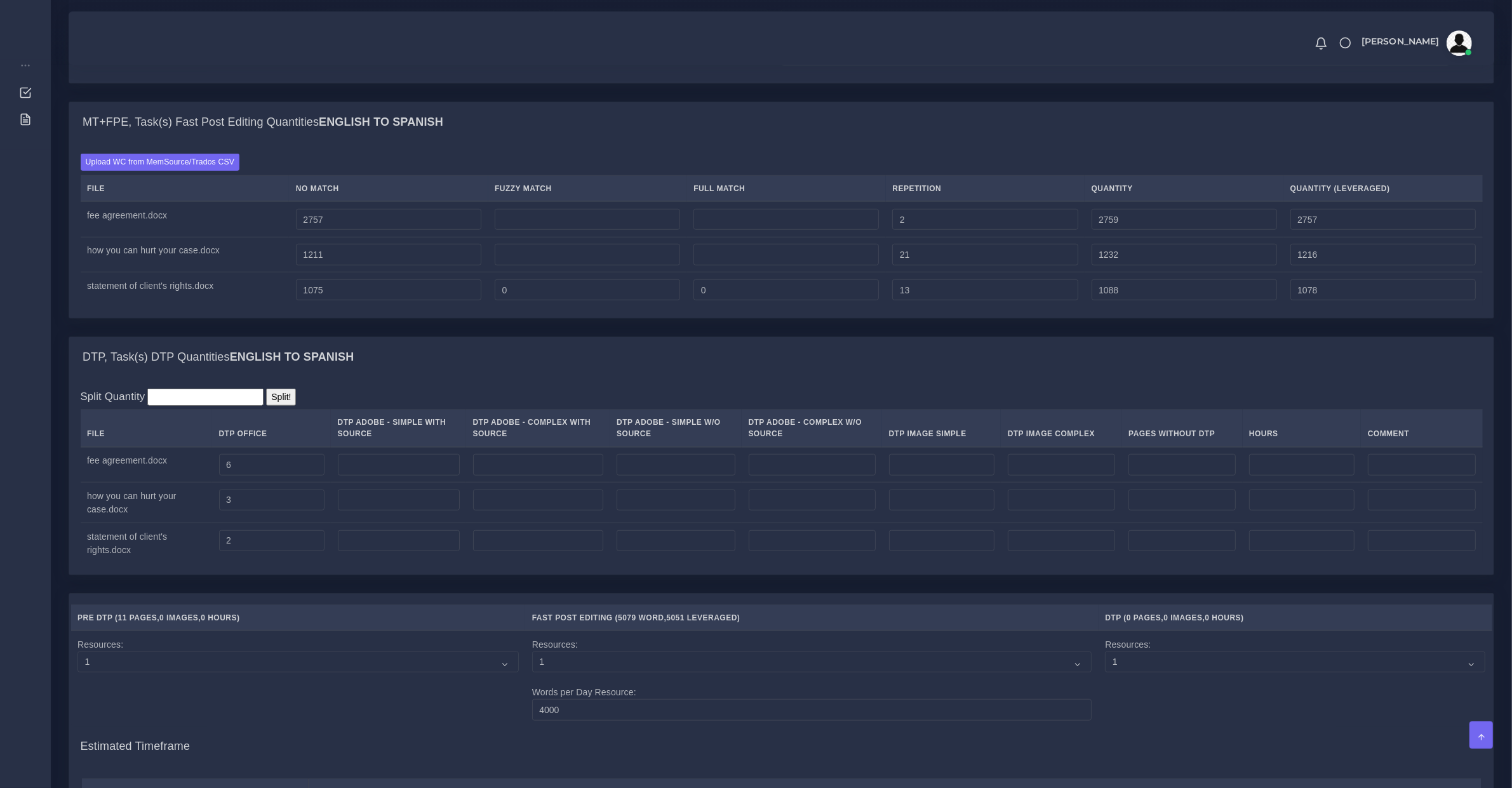
scroll to position [1689, 0]
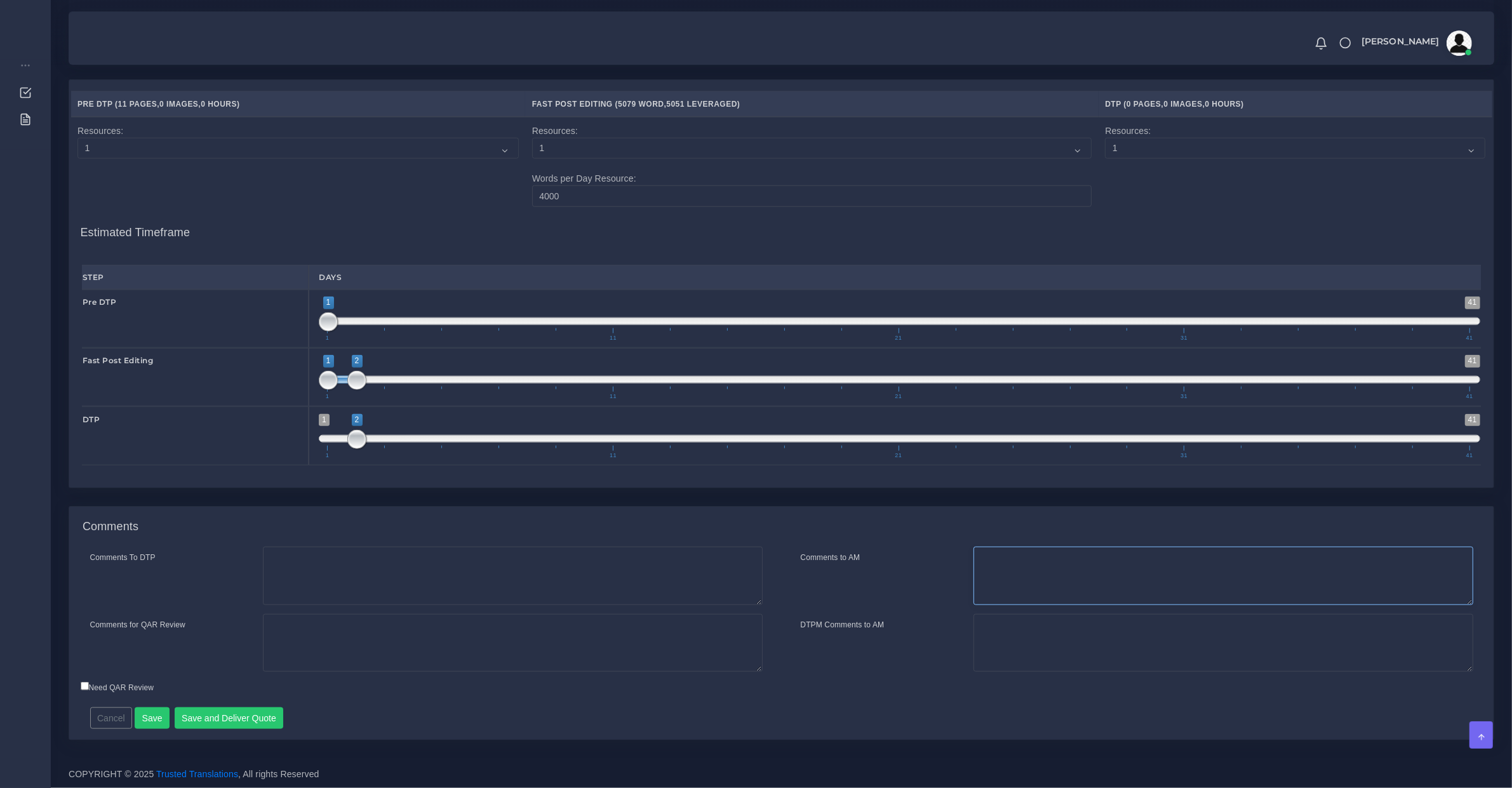
click at [1033, 588] on textarea "Comments to AM" at bounding box center [1223, 576] width 500 height 59
type textarea "Suiitab"
click at [1070, 581] on textarea "Suitable for fast PE." at bounding box center [1223, 576] width 500 height 59
type textarea "Suitable for fast PE"
click at [245, 712] on button "Save and Deliver Quote" at bounding box center [229, 718] width 109 height 22
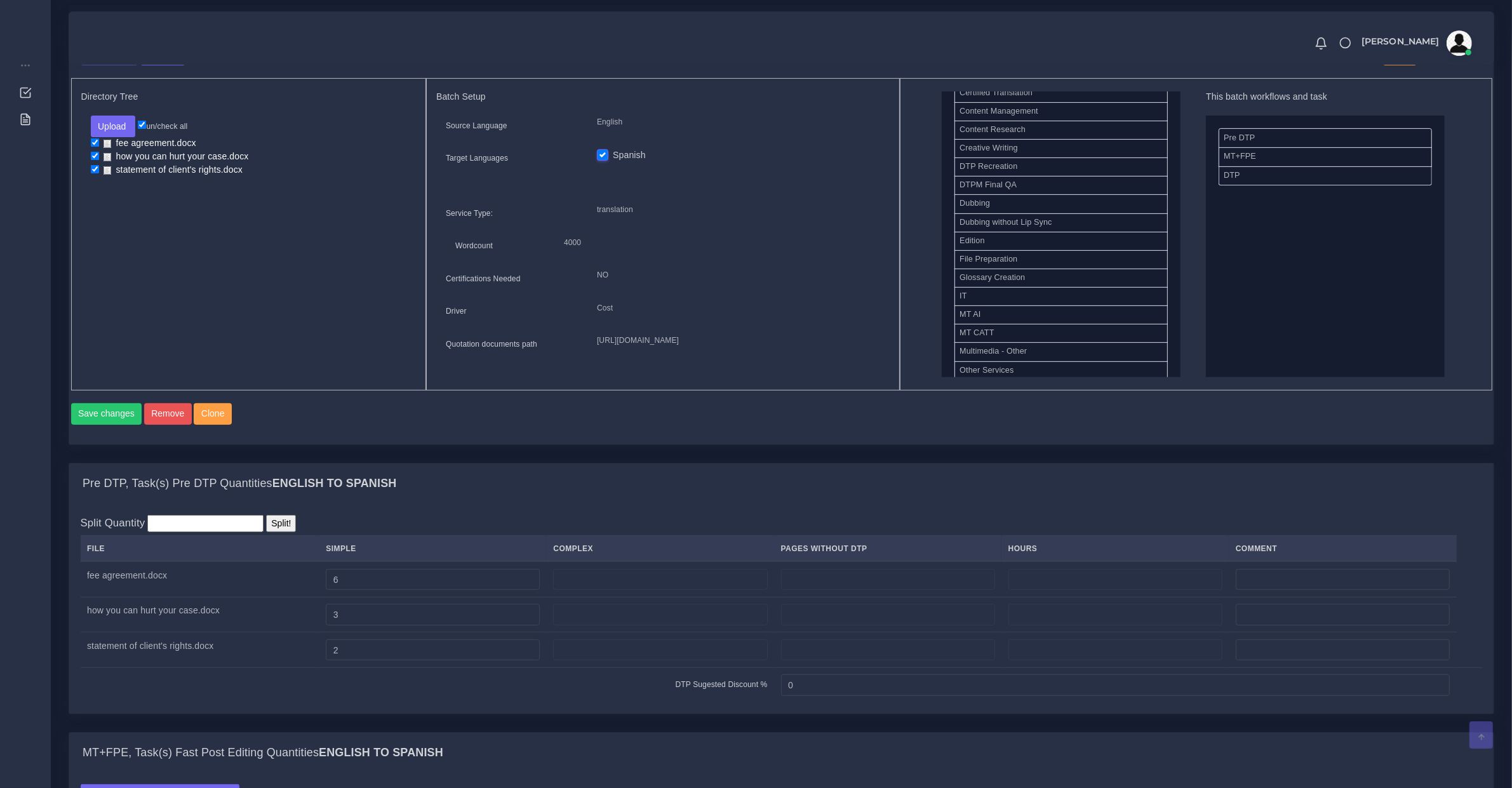
scroll to position [1190, 0]
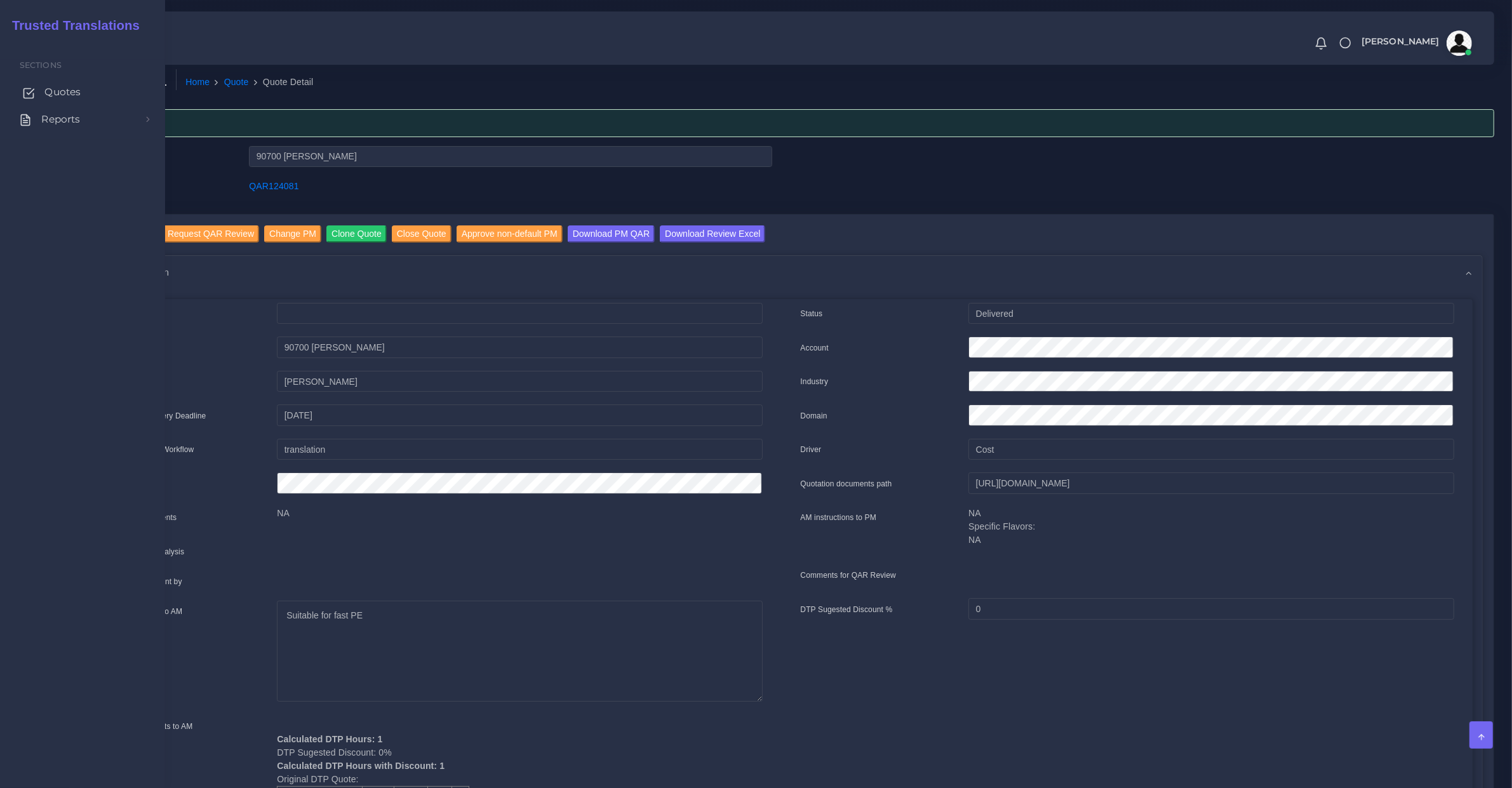
click at [61, 87] on span "Quotes" at bounding box center [62, 91] width 36 height 14
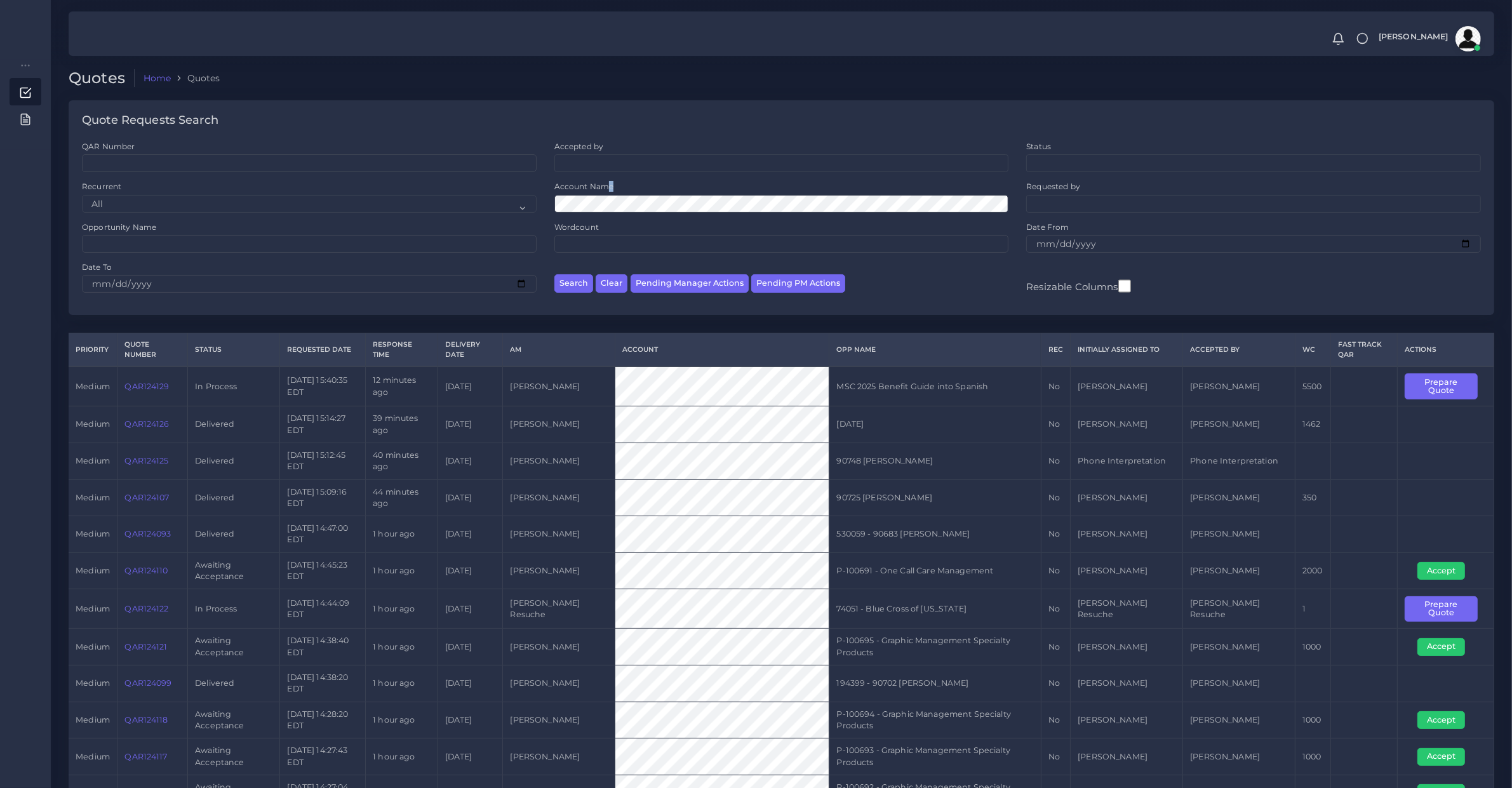
click at [610, 192] on div "Account Name" at bounding box center [782, 196] width 454 height 31
click at [303, 247] on input "Opportunity Name" at bounding box center [309, 244] width 454 height 18
click at [792, 281] on button "Pending PM Actions" at bounding box center [798, 283] width 94 height 18
select select "awaiting_acceptance"
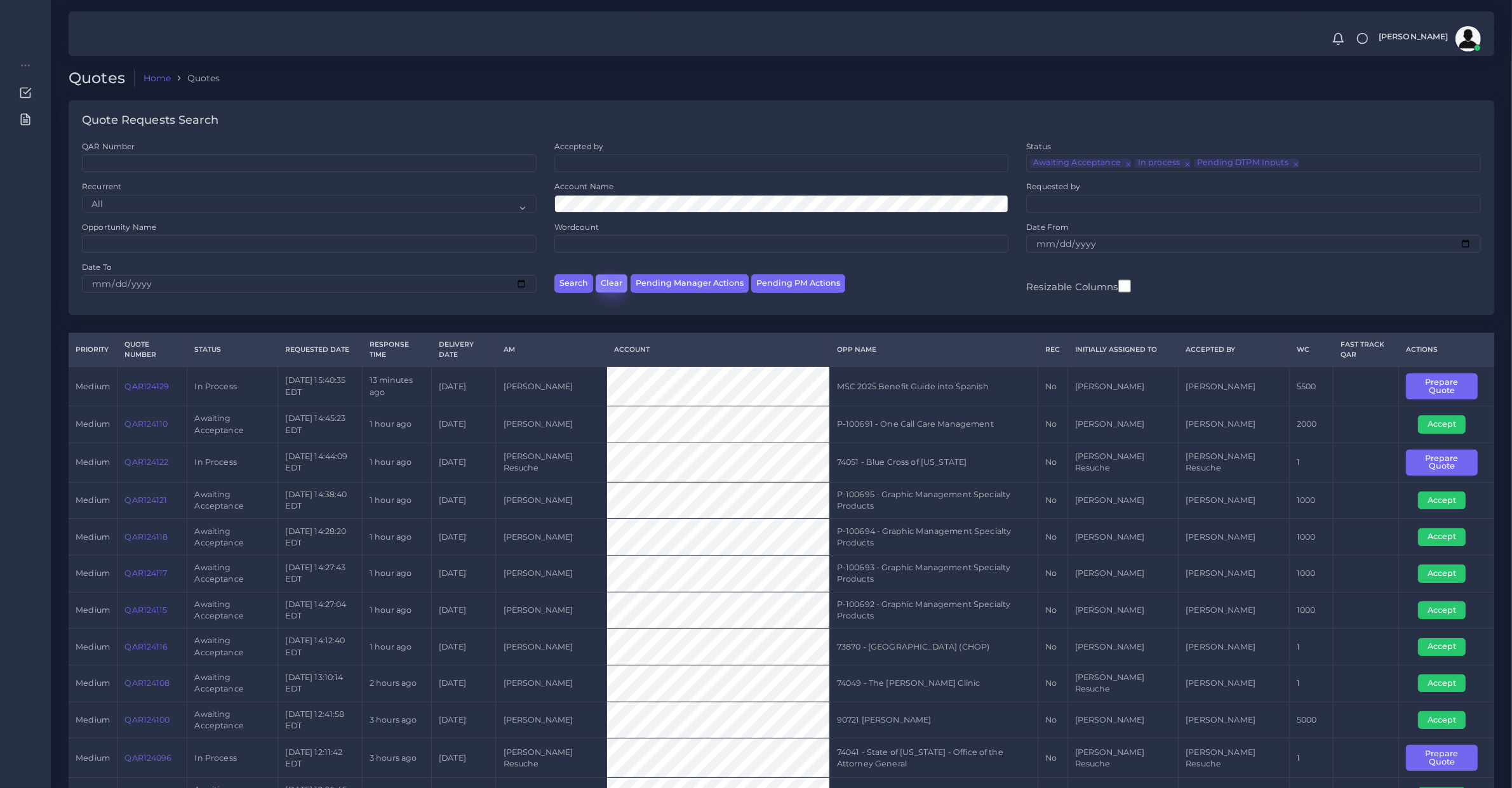
click at [612, 280] on button "Clear" at bounding box center [611, 283] width 31 height 18
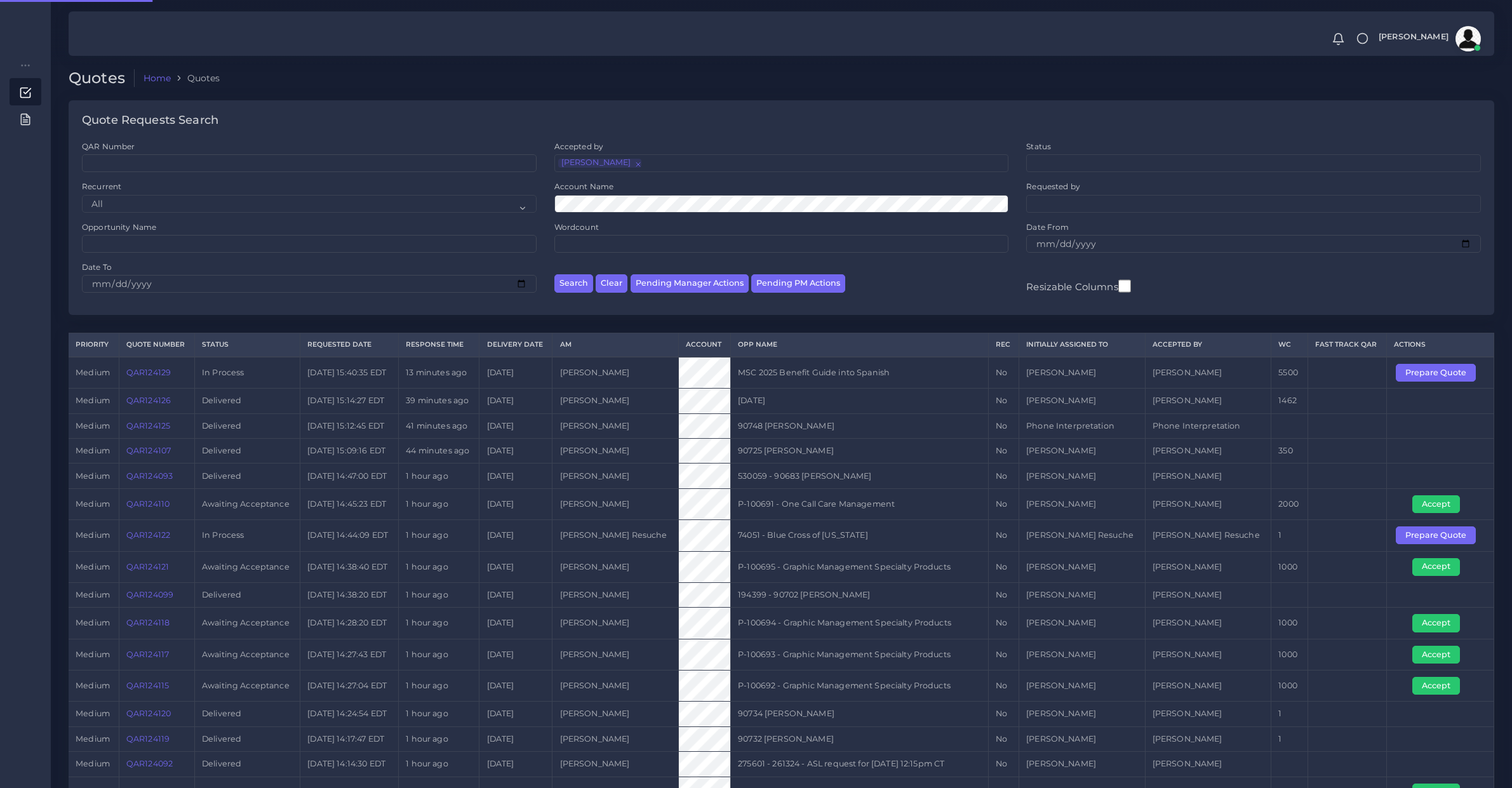
select select "1797cf3b-577b-9217-4a45-483c58df4367"
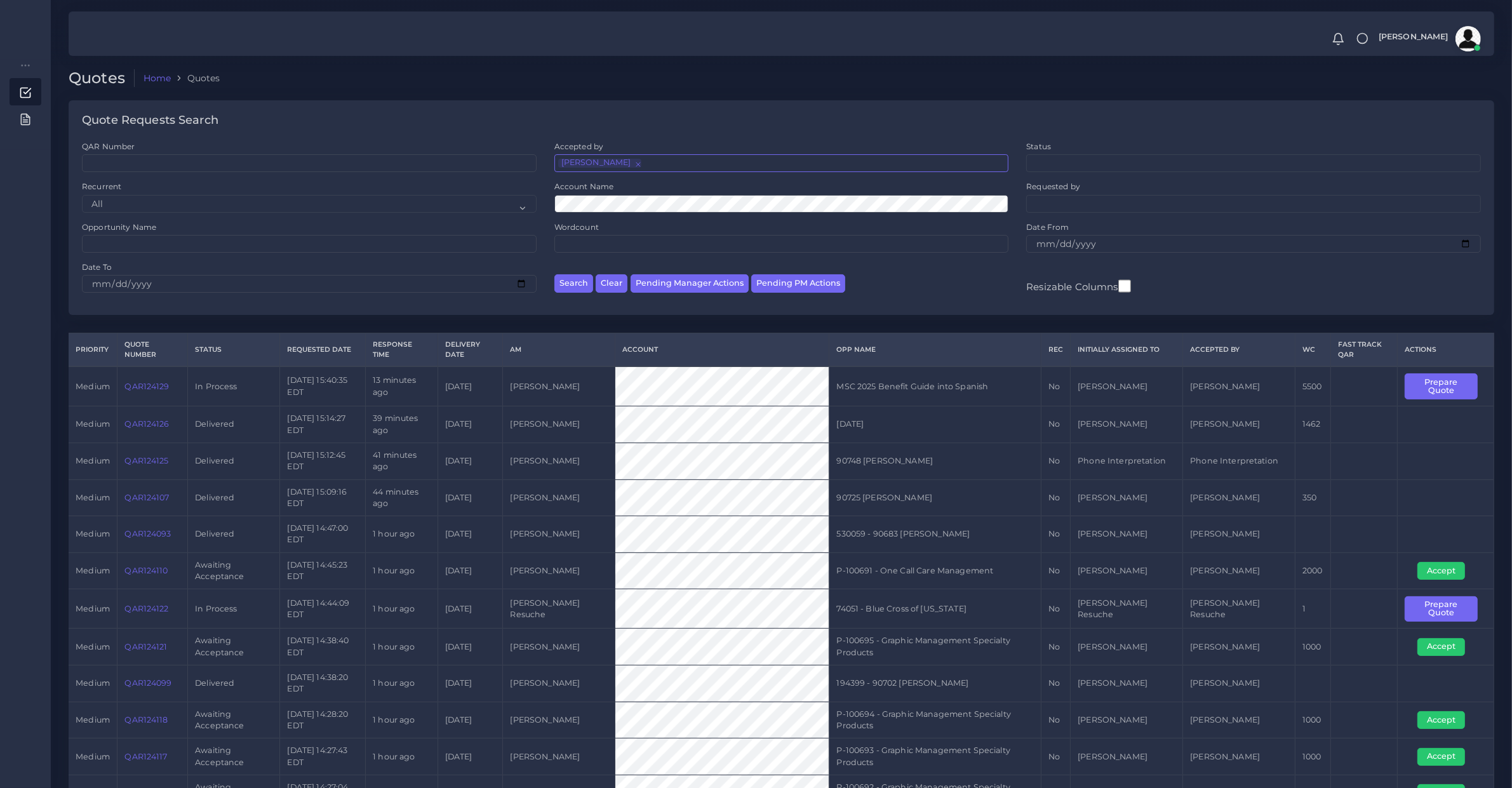
click at [637, 165] on span "×" at bounding box center [637, 163] width 0 height 9
select select
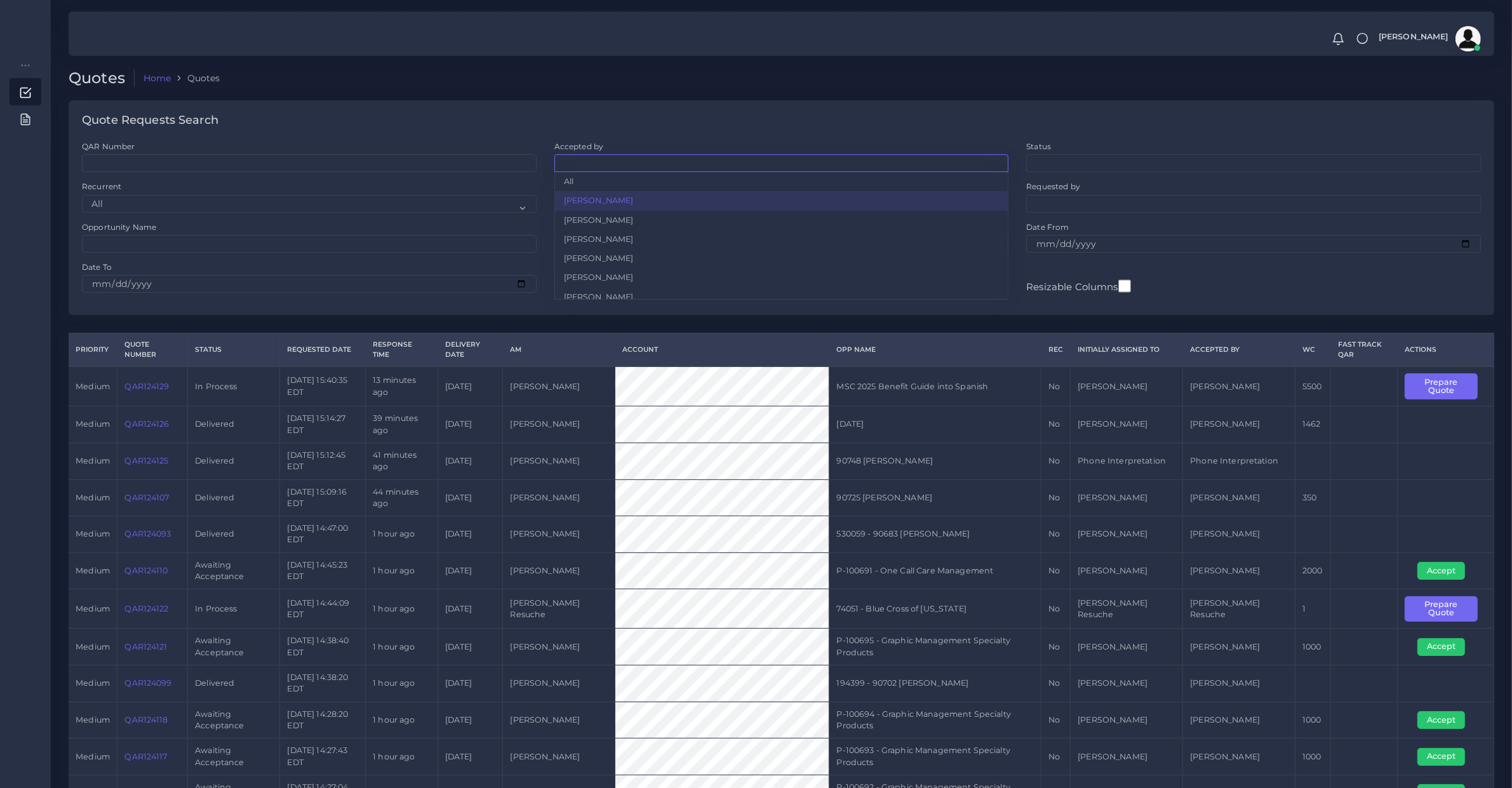
click at [526, 180] on div "QAR Number" at bounding box center [310, 161] width 473 height 40
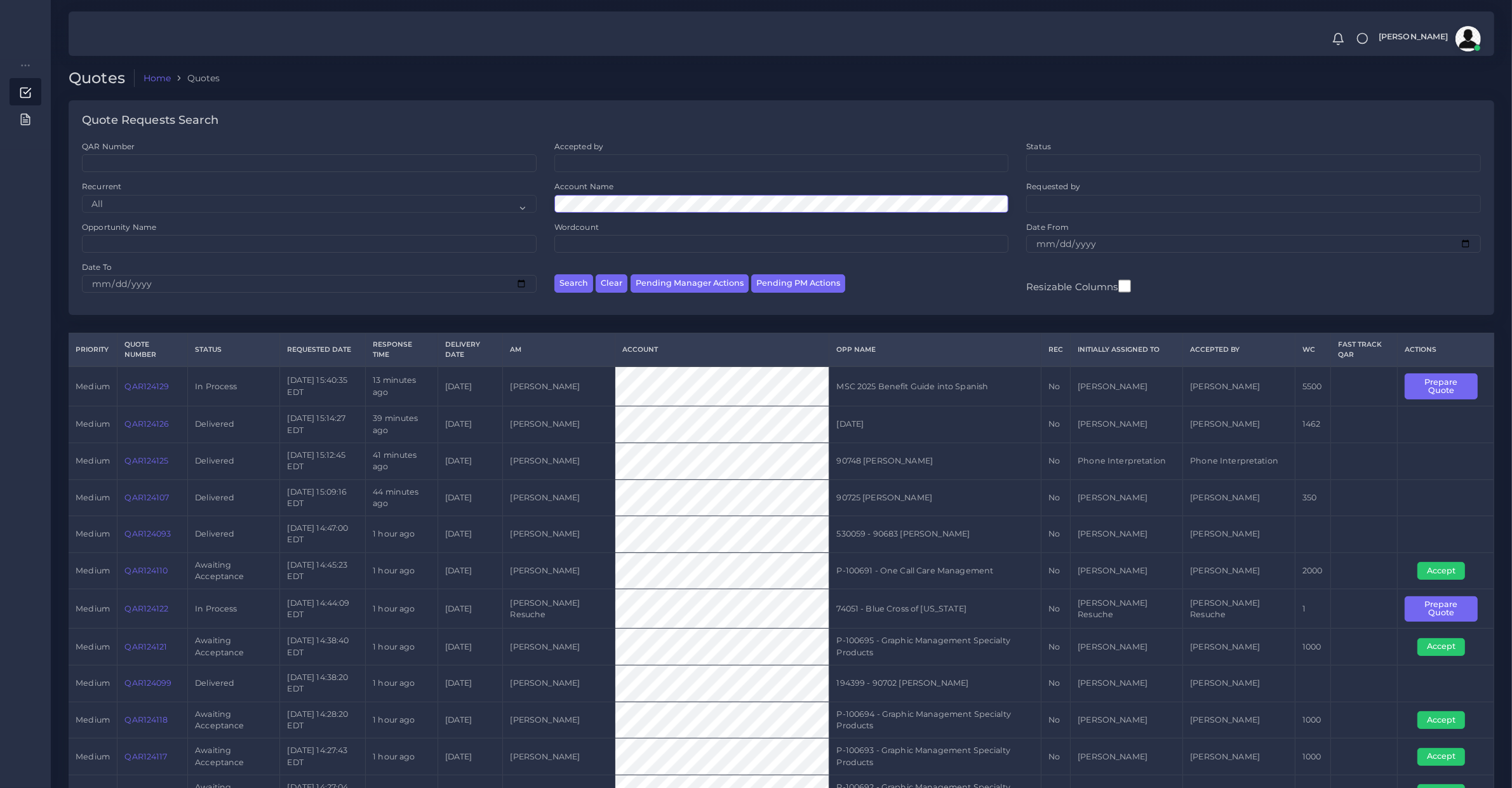
click at [555, 274] on button "Search" at bounding box center [574, 283] width 39 height 18
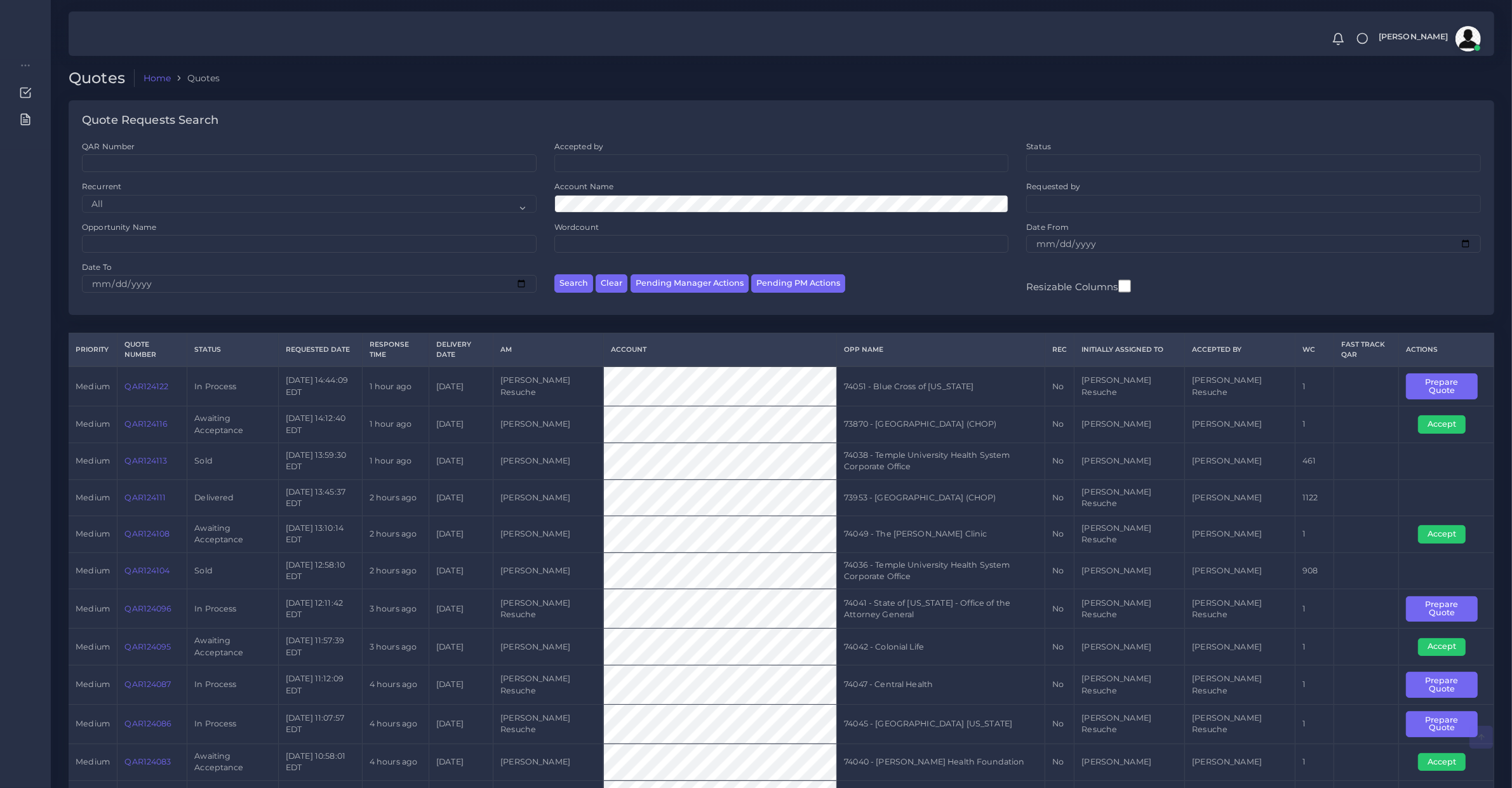
scroll to position [468, 0]
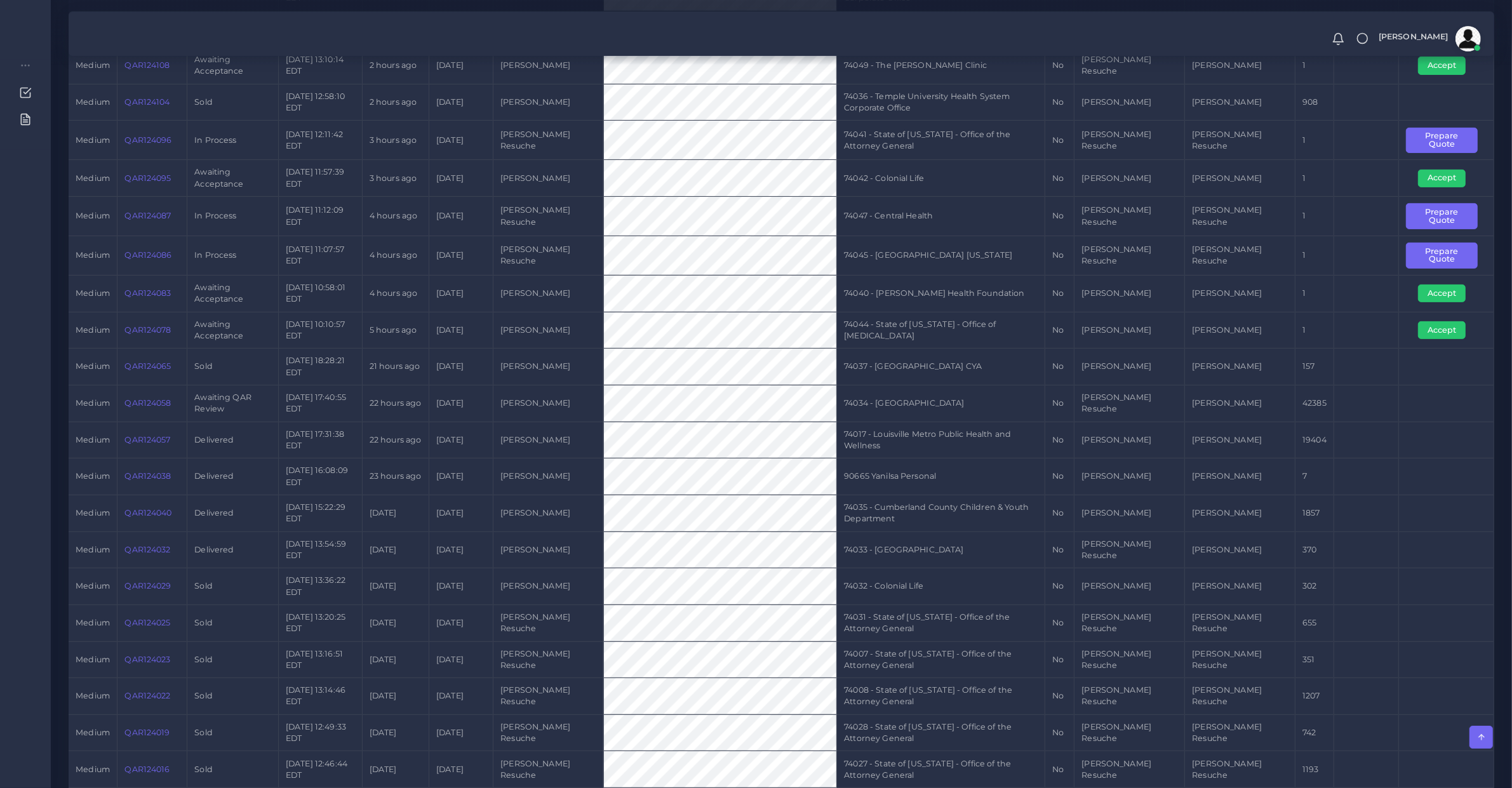
click at [149, 398] on link "QAR124058" at bounding box center [147, 402] width 46 height 10
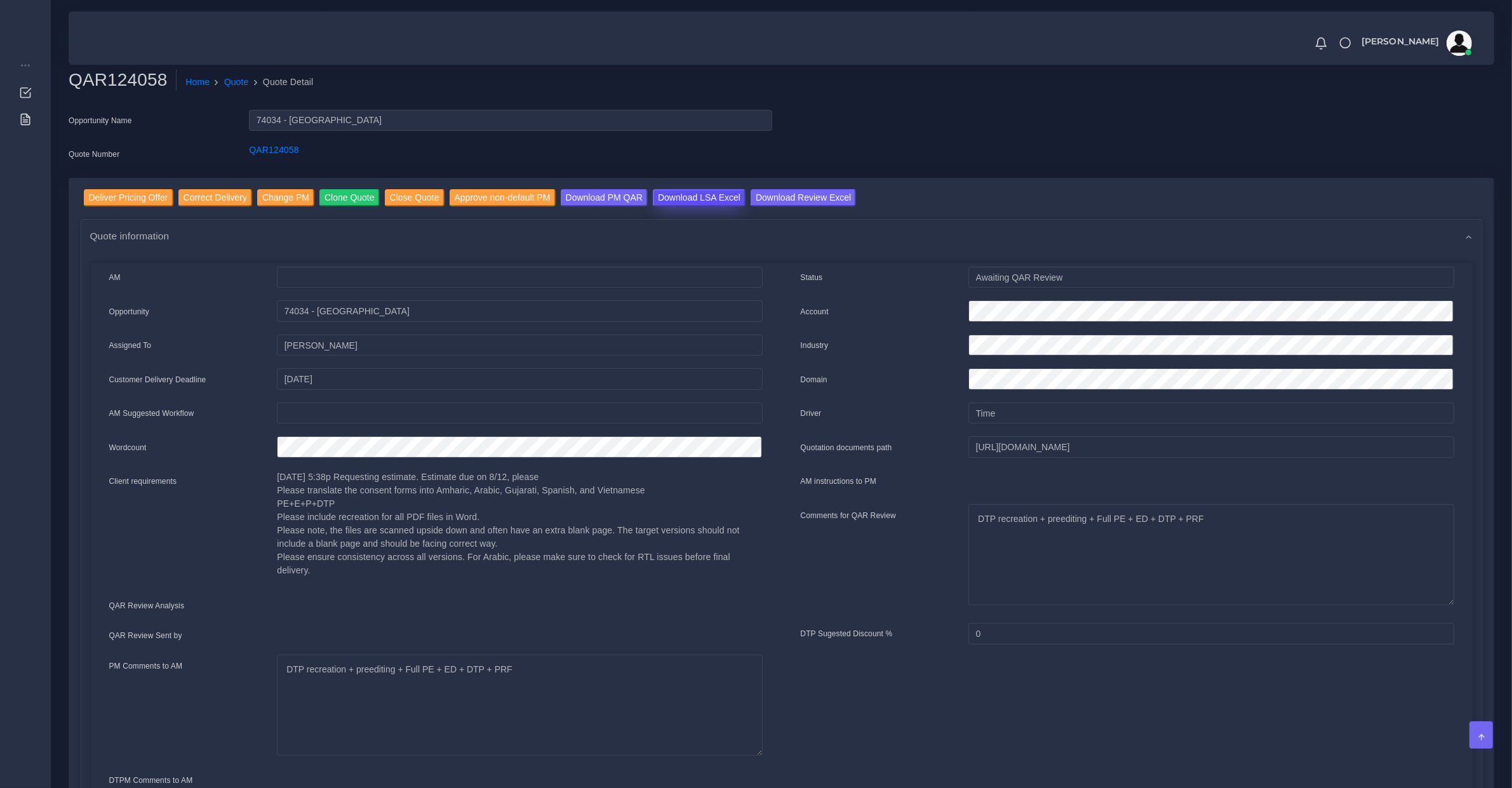
click at [694, 190] on input "Download LSA Excel" at bounding box center [699, 198] width 93 height 17
click at [114, 195] on input "Deliver Pricing Offer" at bounding box center [129, 198] width 89 height 17
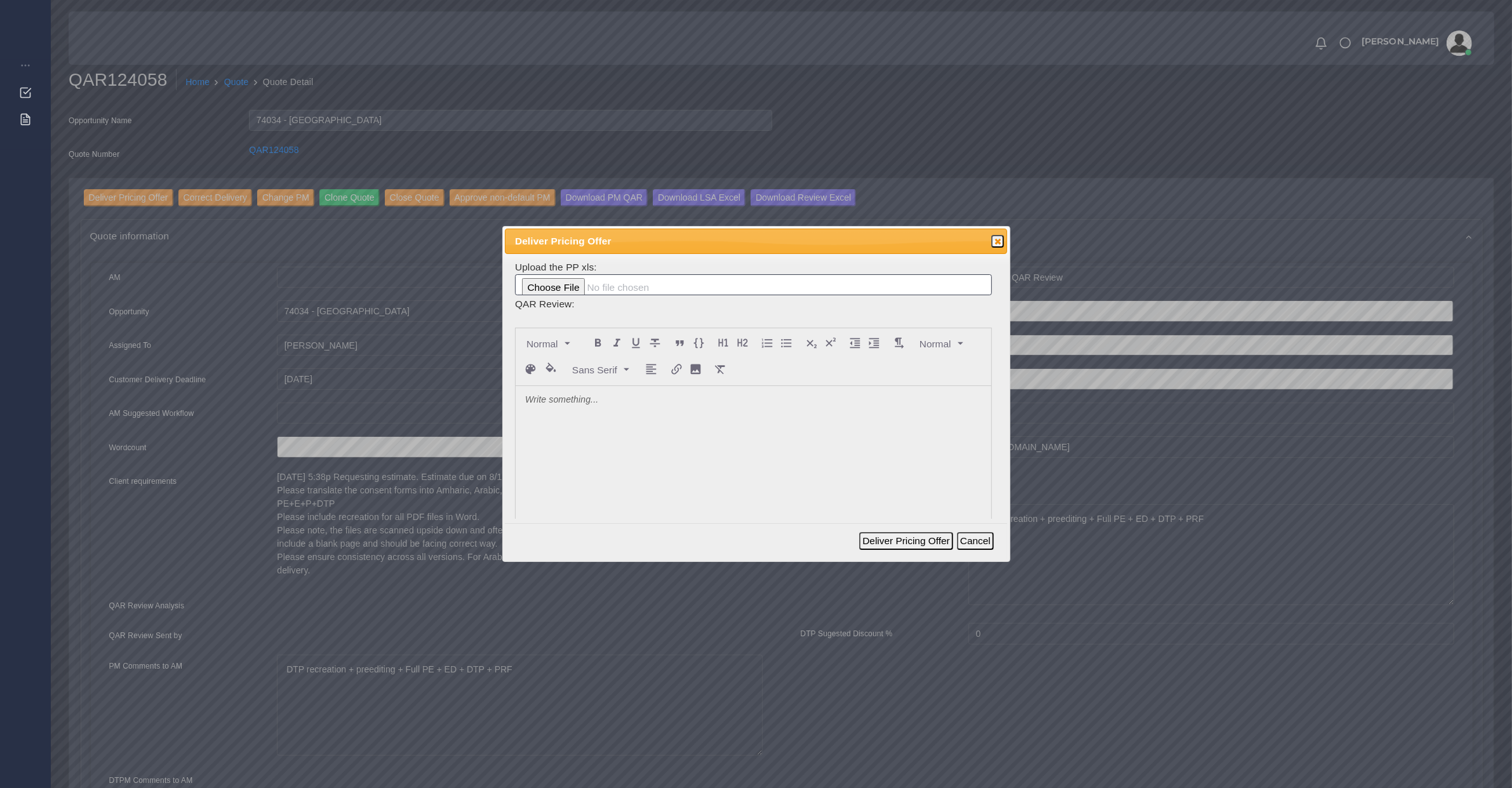
click at [597, 403] on p at bounding box center [754, 400] width 457 height 13
click at [925, 536] on button "Deliver Pricing Offer" at bounding box center [906, 541] width 94 height 18
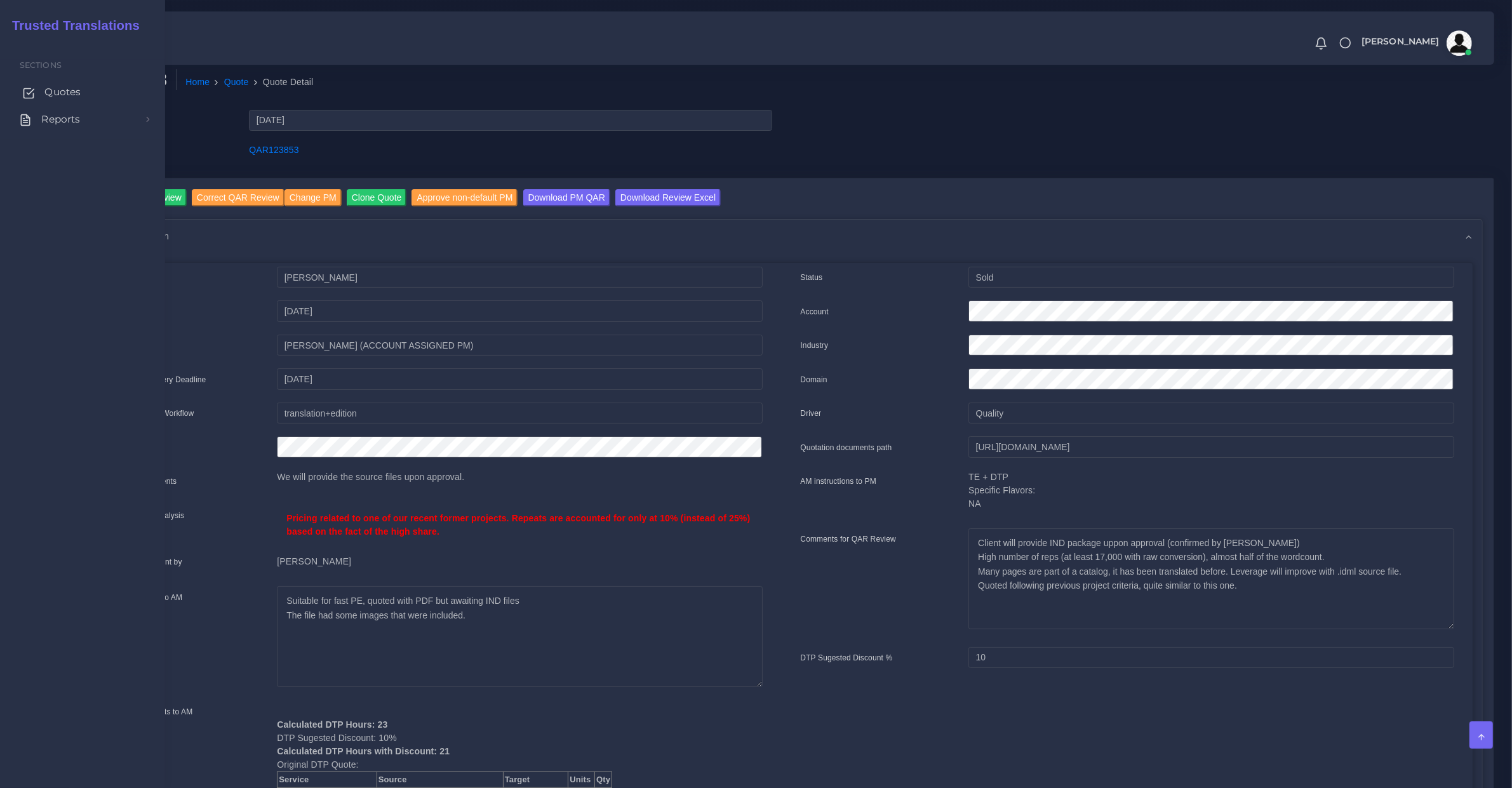
click at [64, 95] on span "Quotes" at bounding box center [62, 91] width 36 height 14
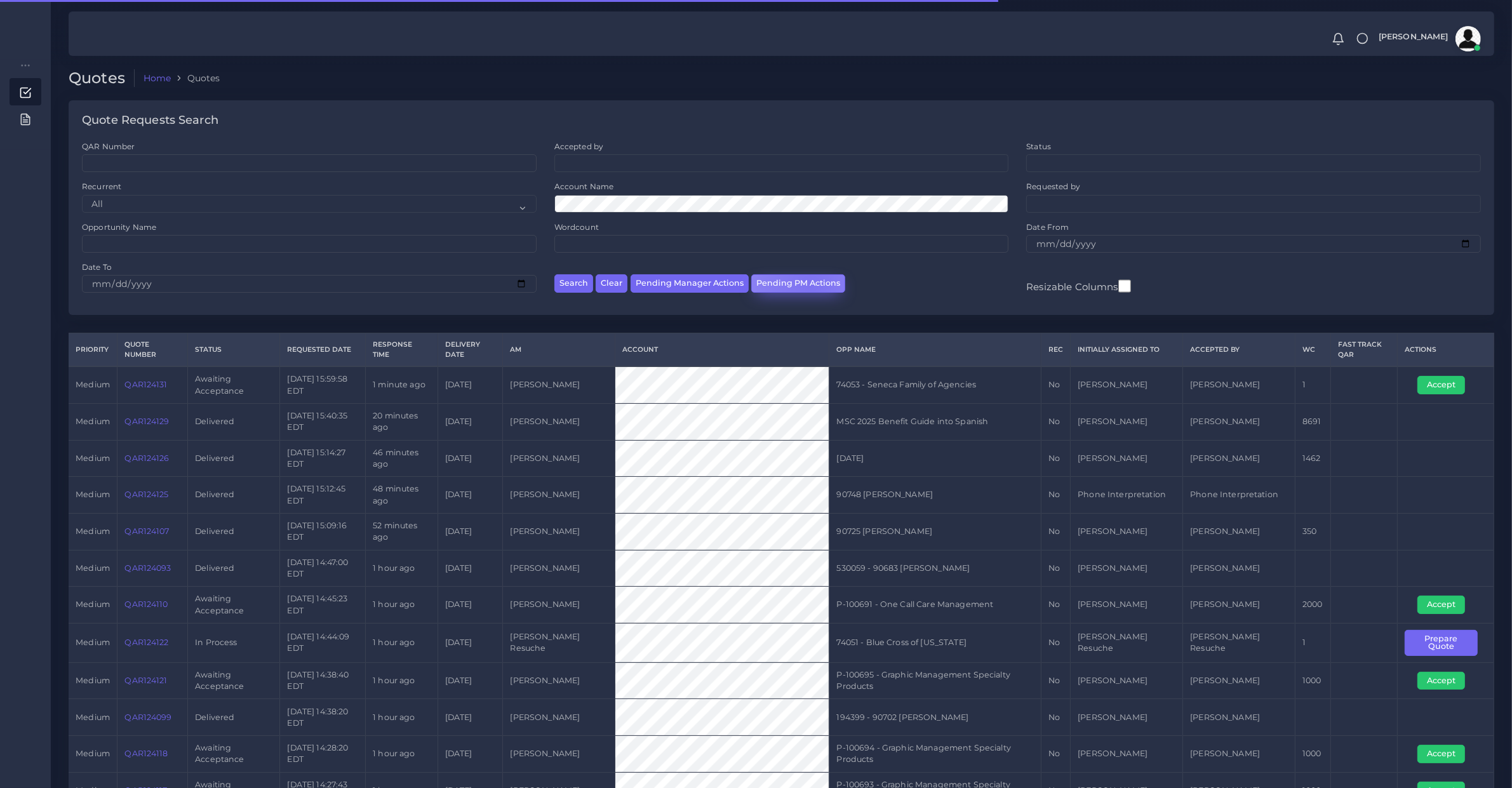
click at [808, 286] on button "Pending PM Actions" at bounding box center [798, 283] width 94 height 18
select select "awaiting_acceptance"
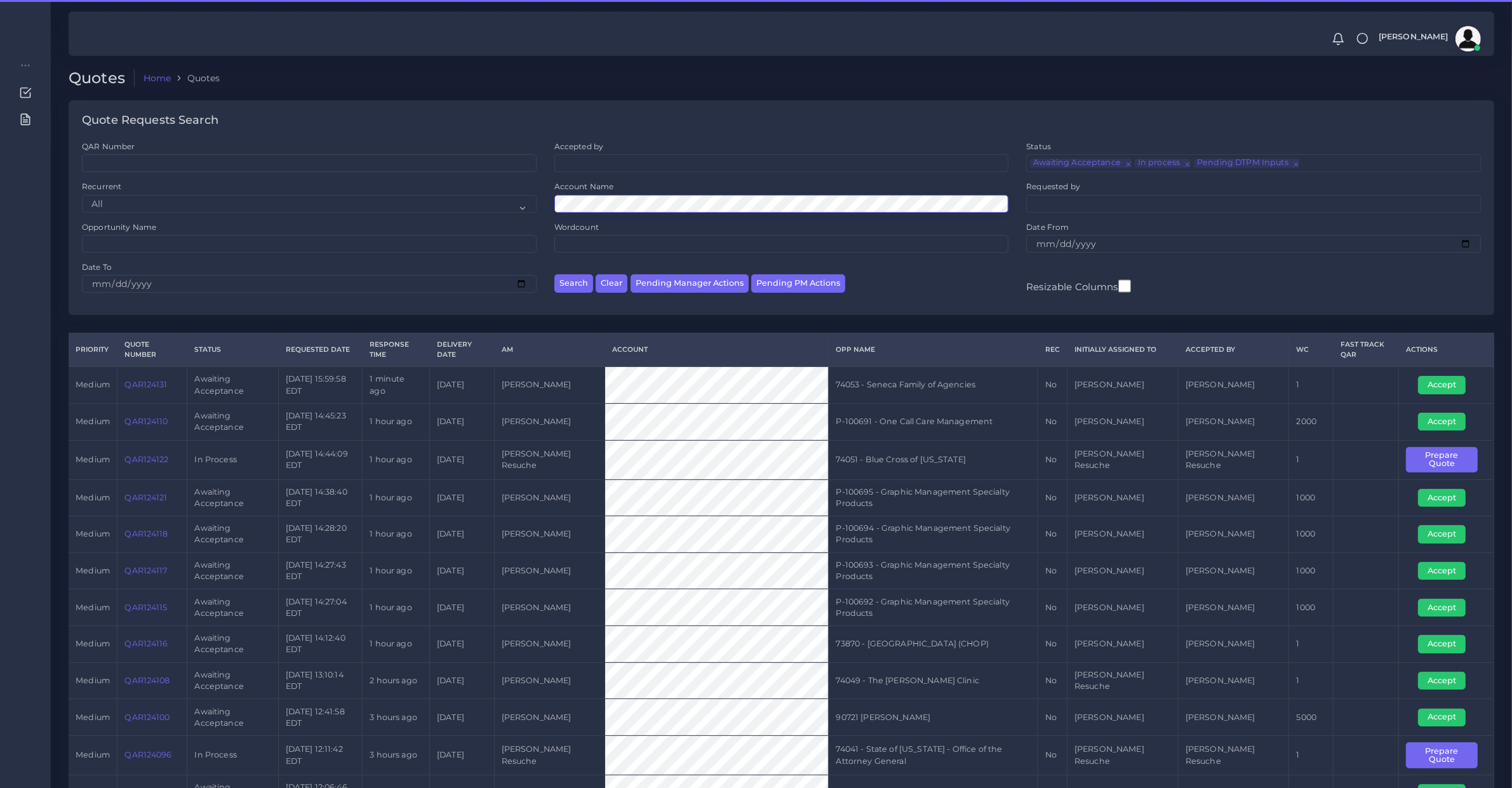
click at [555, 274] on button "Search" at bounding box center [574, 283] width 39 height 18
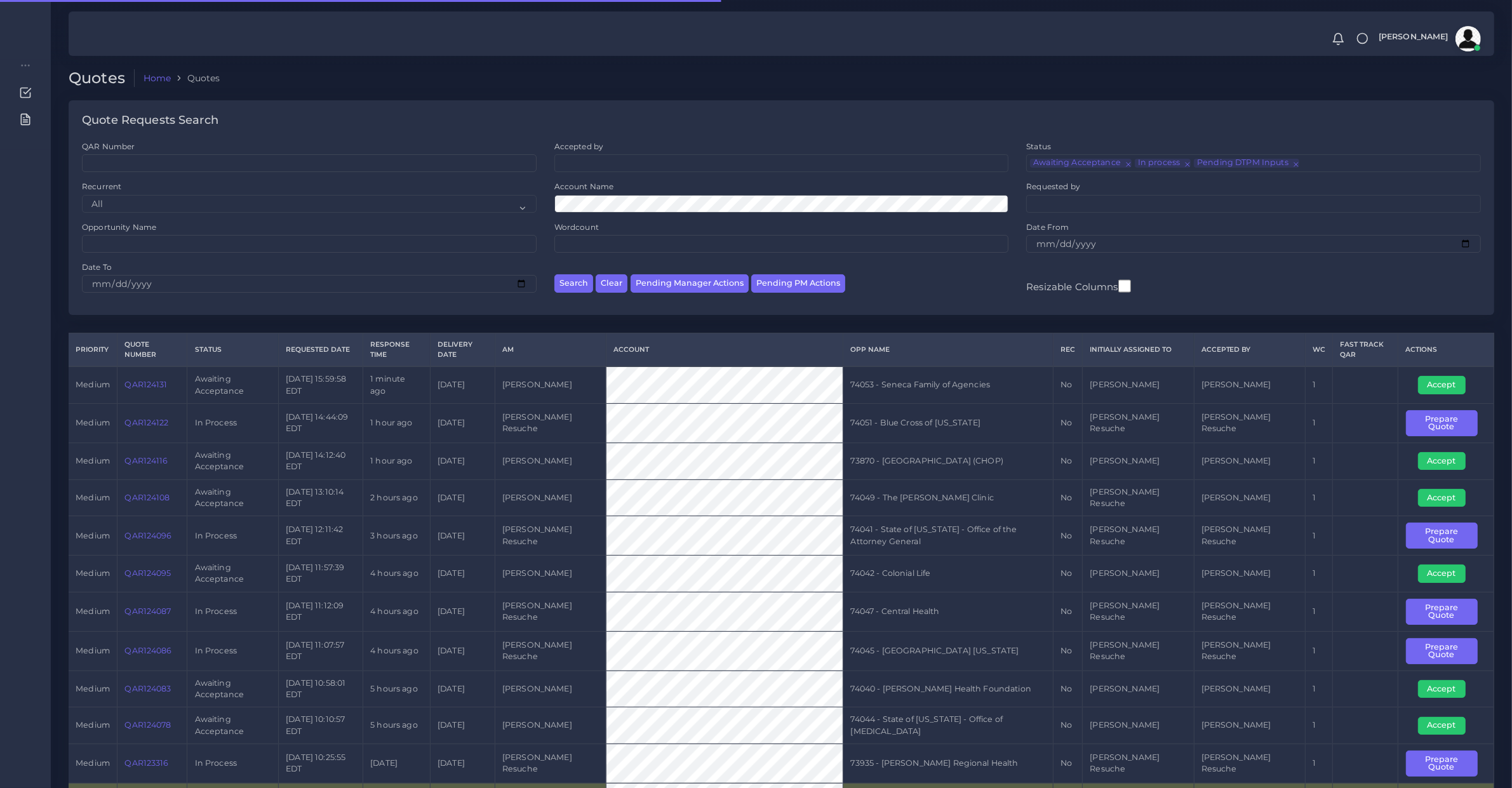
scroll to position [81, 0]
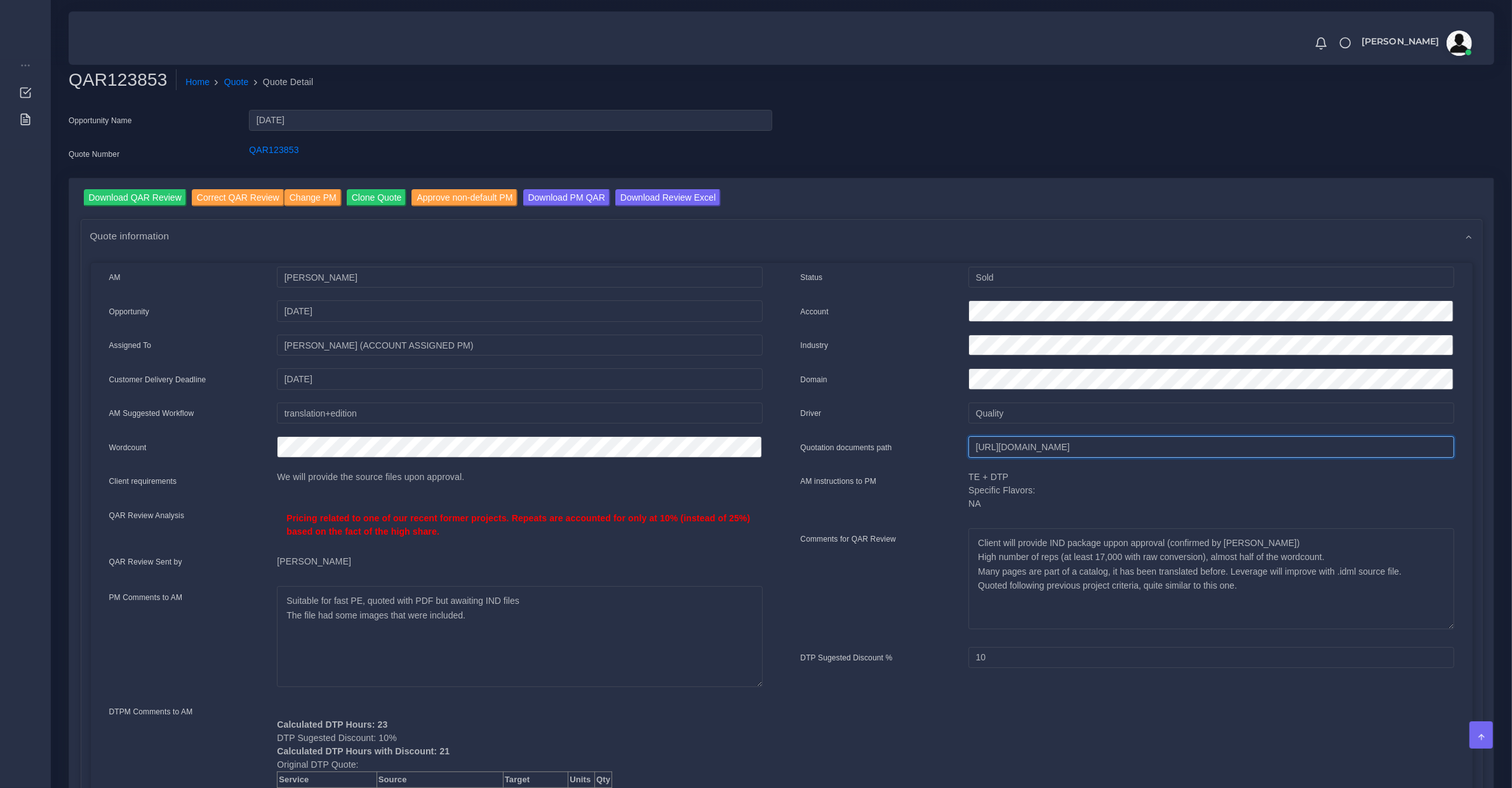
click at [1063, 439] on input "[URL][DOMAIN_NAME]" at bounding box center [1210, 447] width 485 height 22
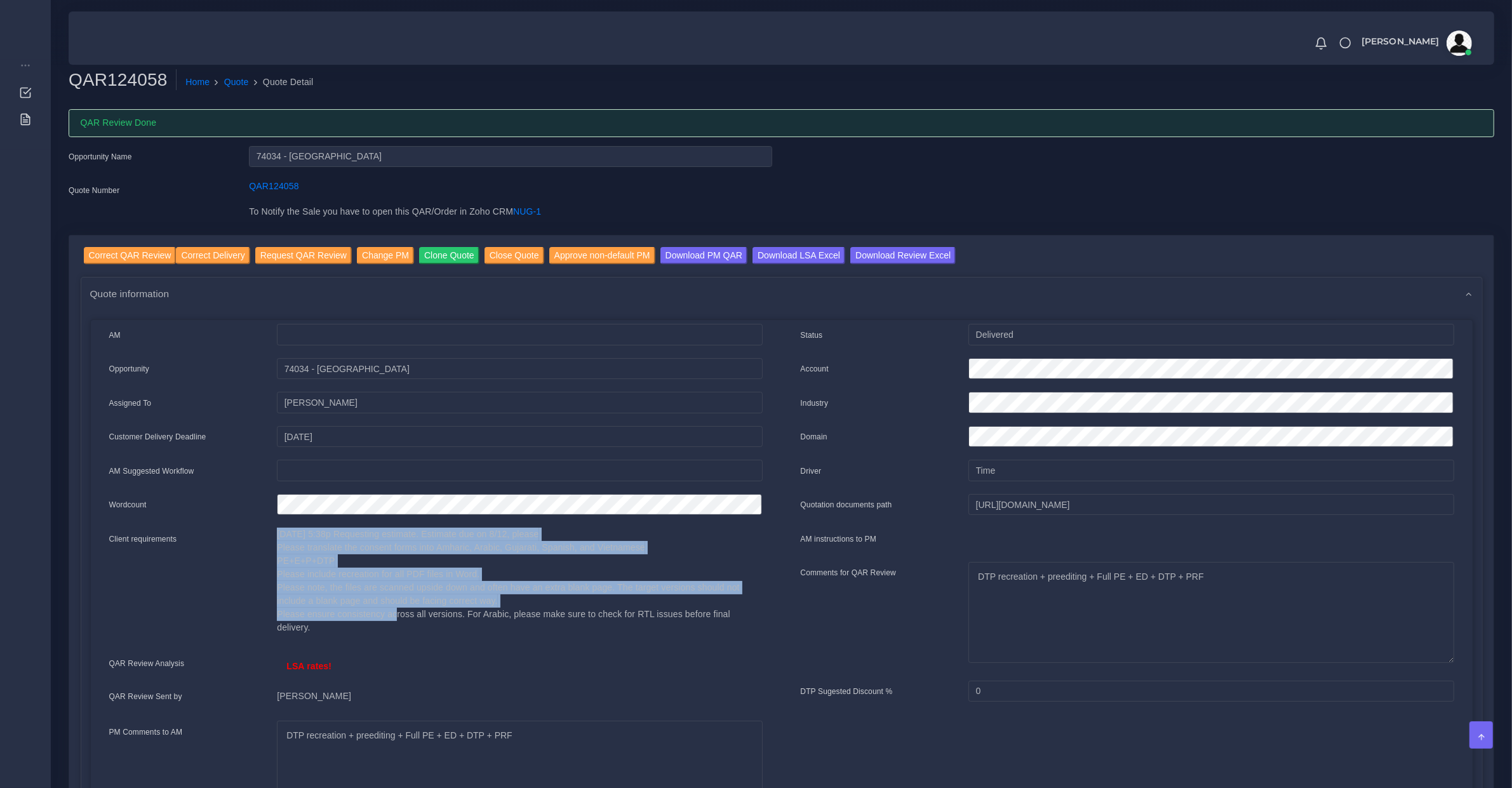
drag, startPoint x: 387, startPoint y: 623, endPoint x: 256, endPoint y: 514, distance: 170.4
click at [246, 532] on div "Client requirements [DATE] 5:38p Requesting estimate. Estimate due on 8/12, ple…" at bounding box center [435, 585] width 673 height 116
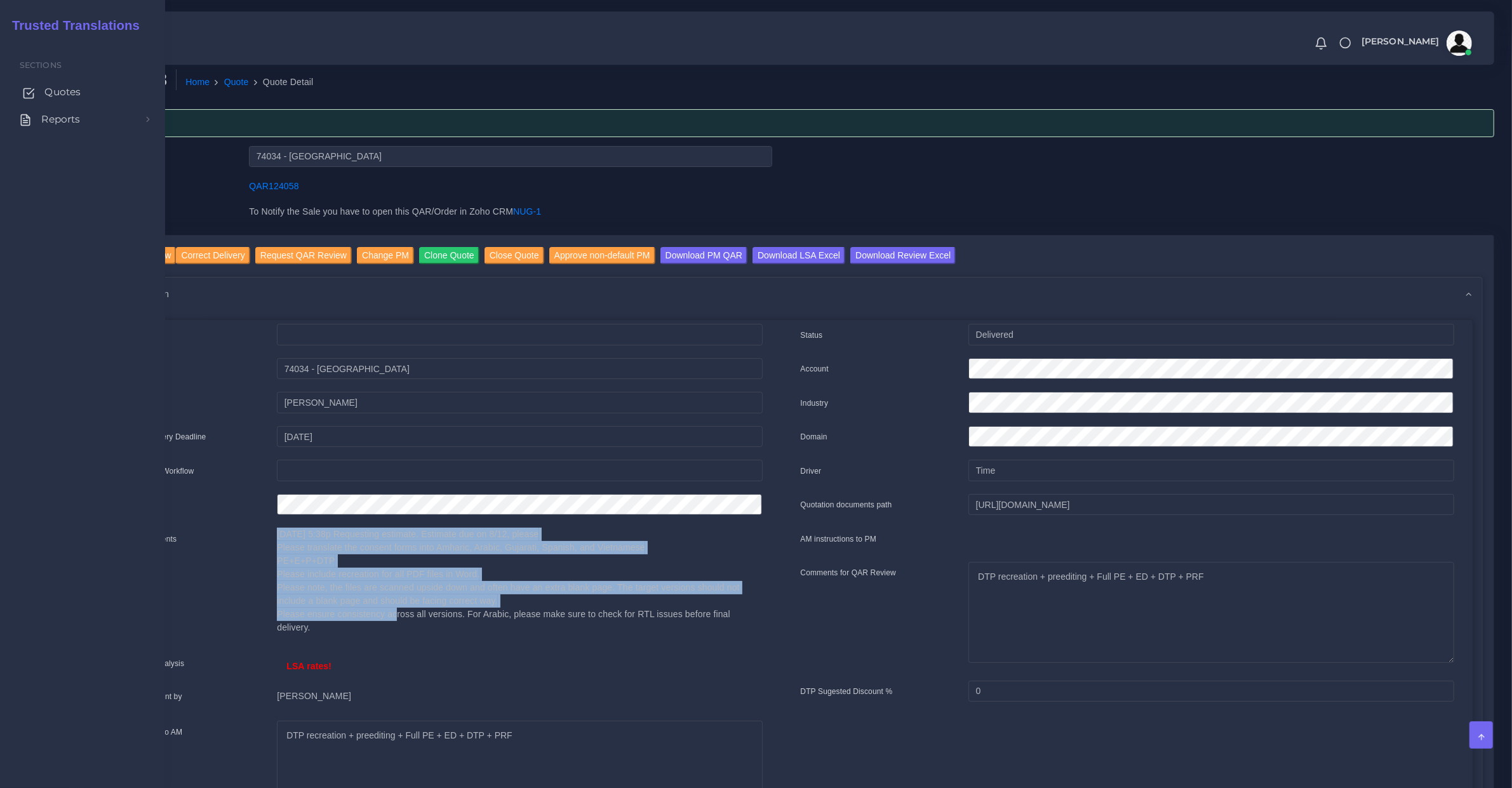
click at [42, 90] on link "Quotes" at bounding box center [83, 92] width 146 height 26
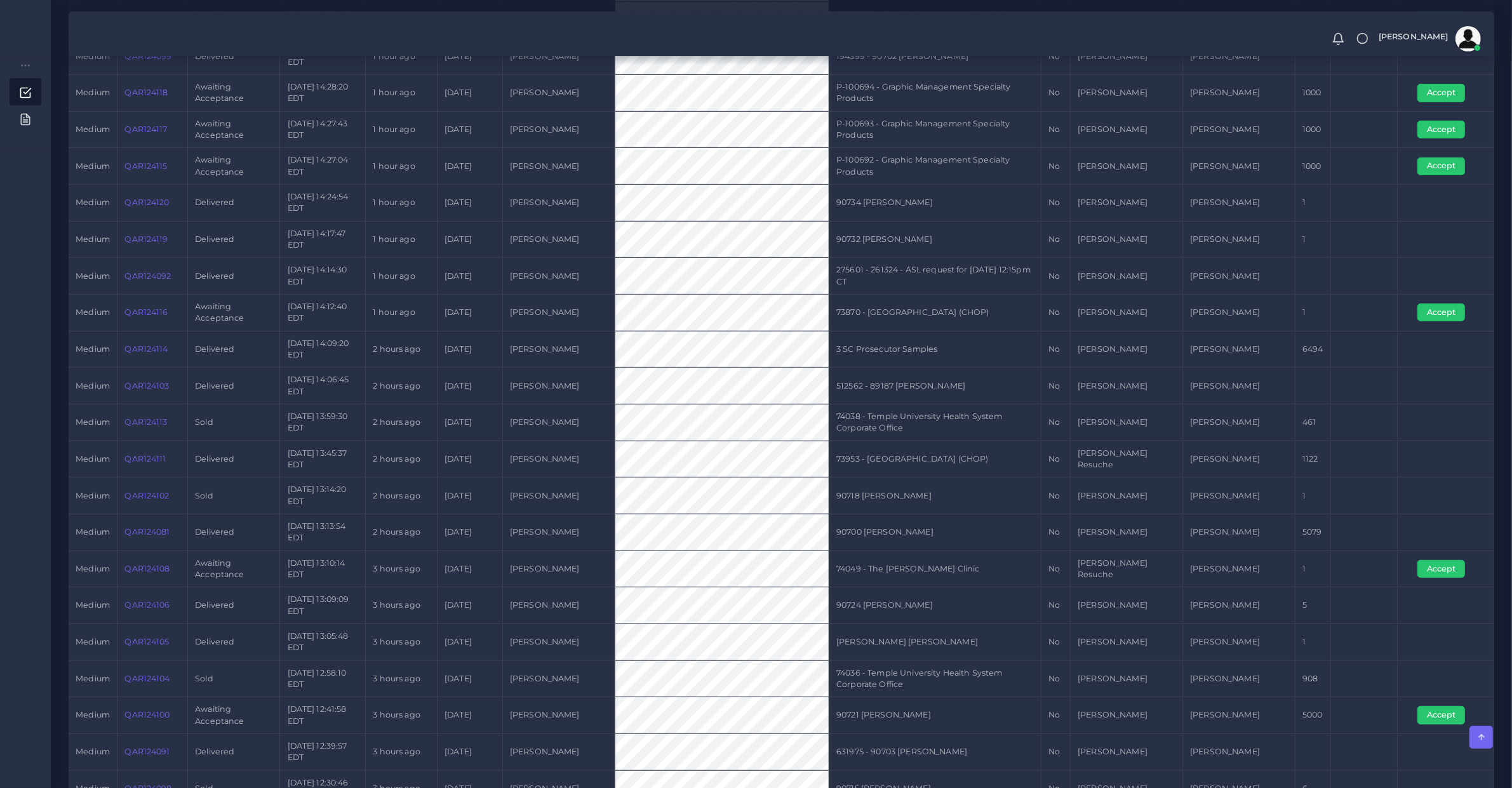
scroll to position [761, 0]
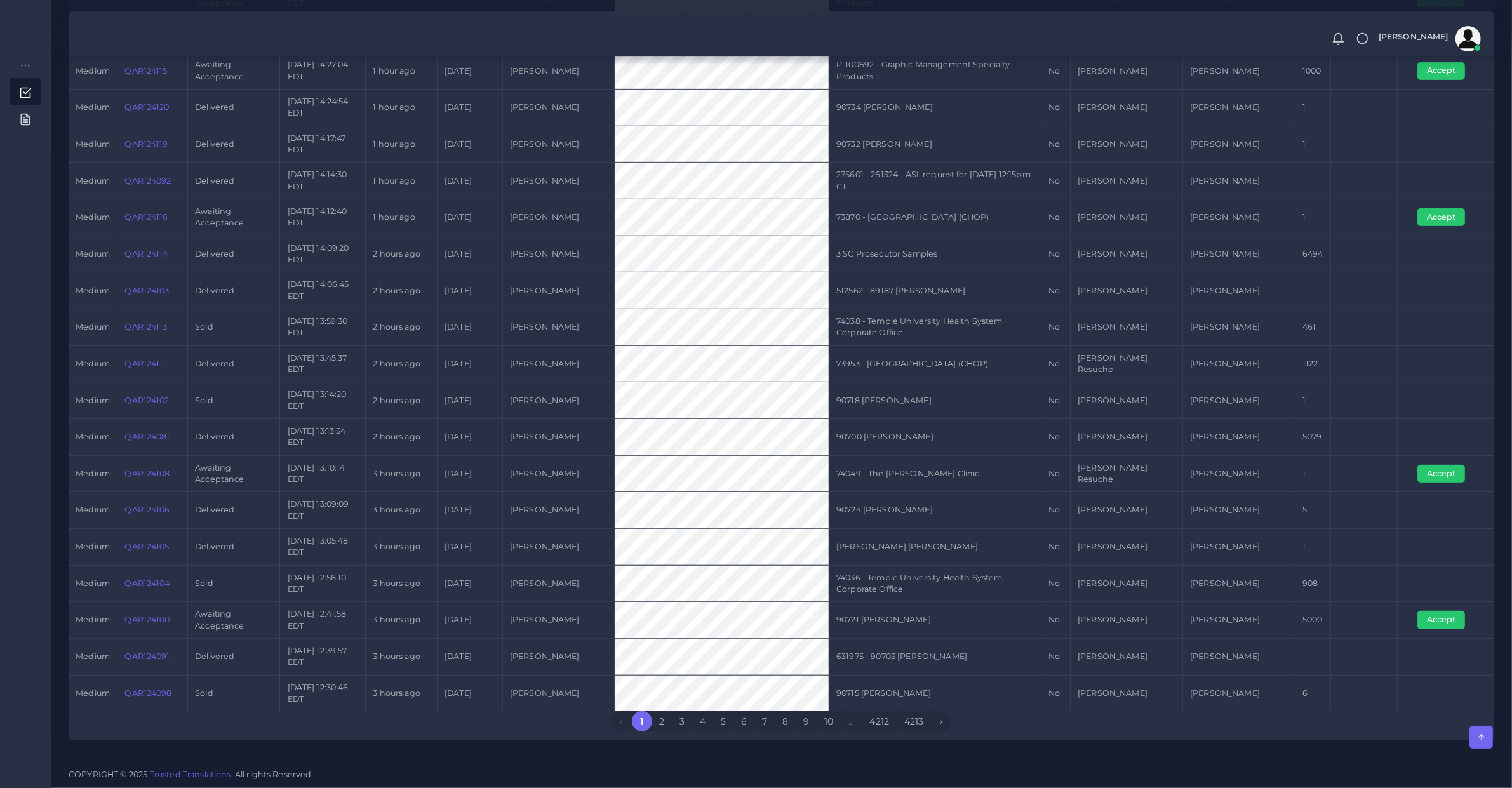
click at [166, 470] on link "QAR124108" at bounding box center [147, 473] width 45 height 10
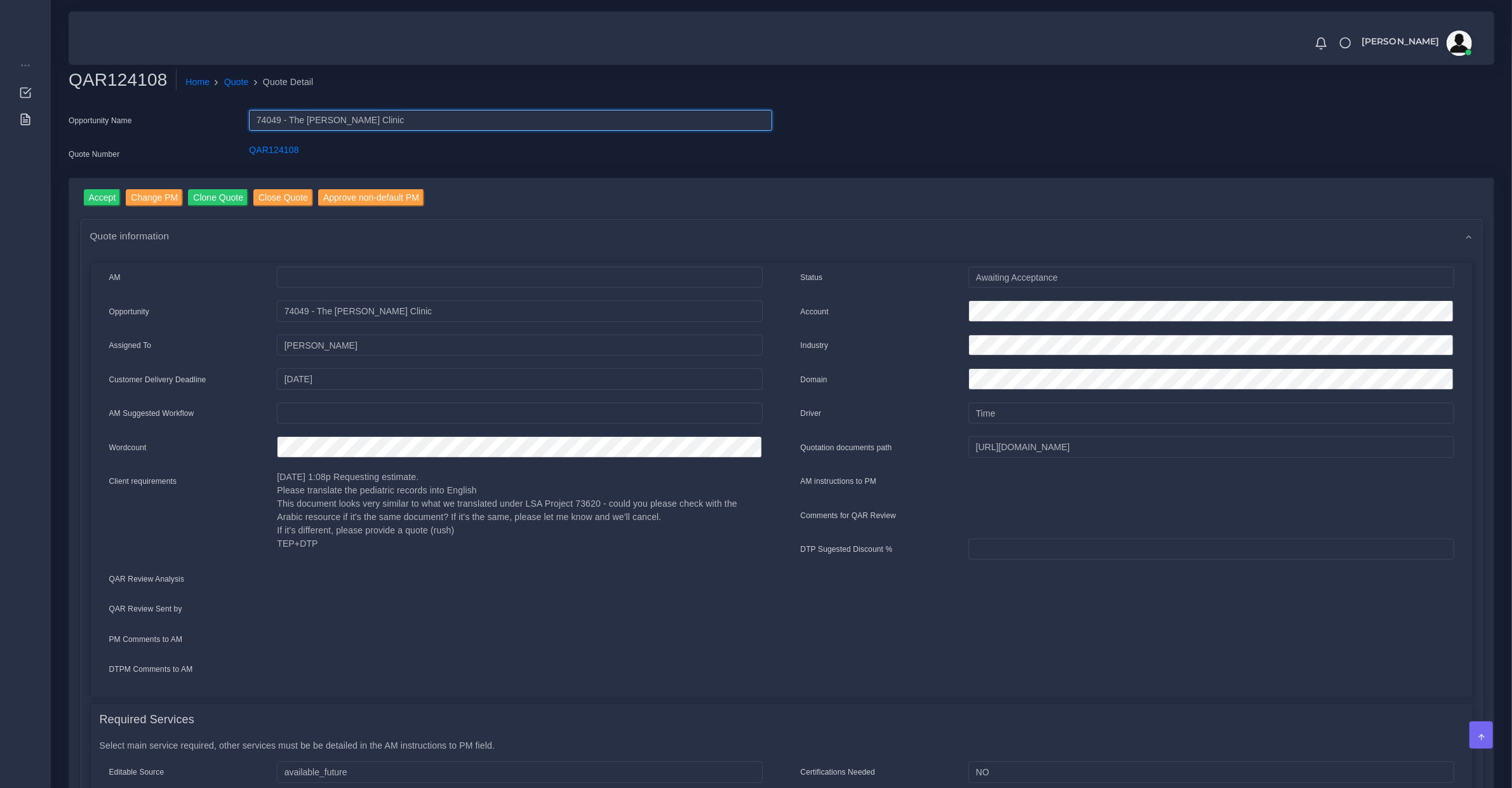
click at [299, 119] on input "74049 - The [PERSON_NAME] Clinic" at bounding box center [510, 121] width 523 height 22
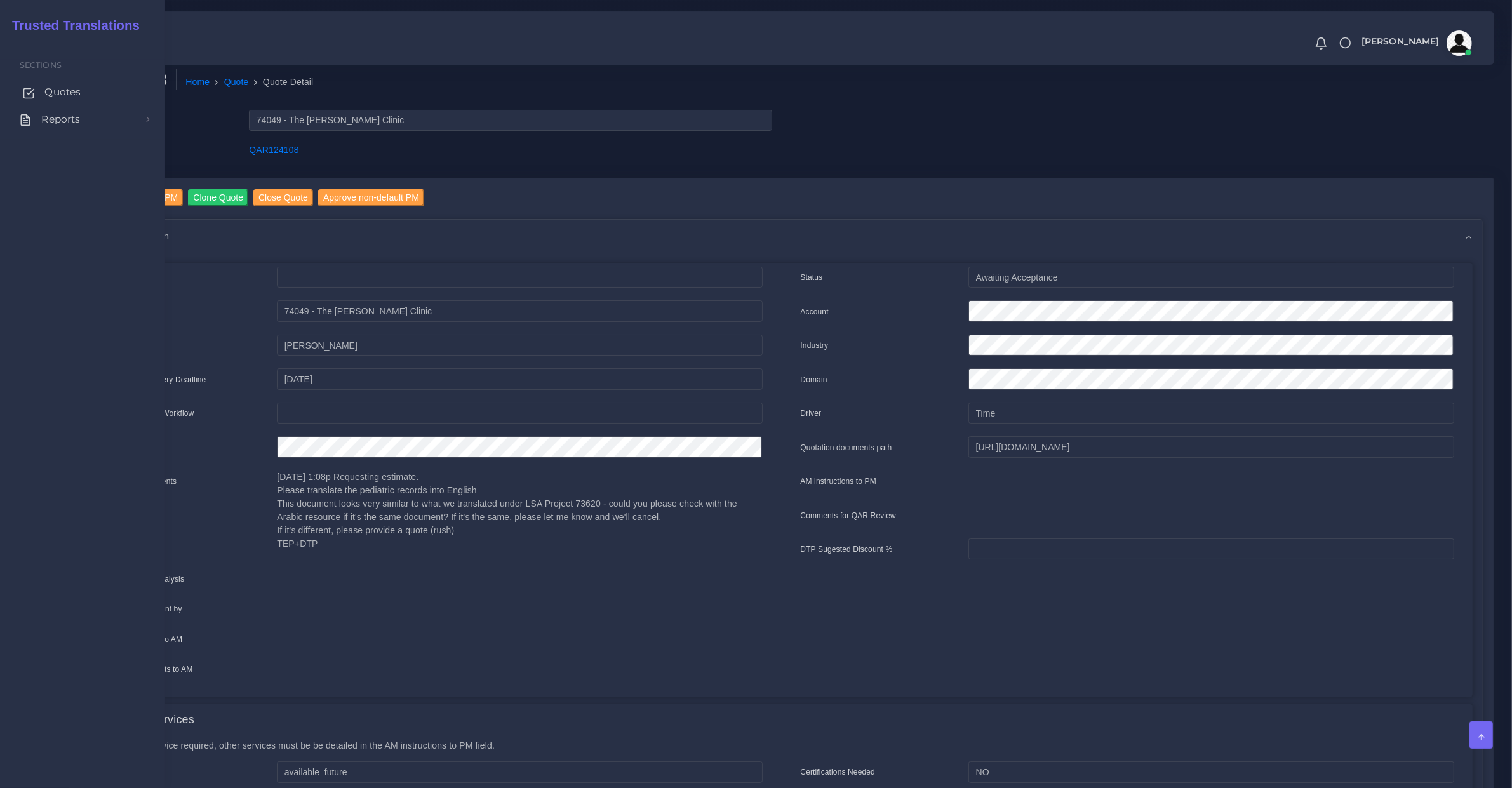
click at [40, 95] on link "Quotes" at bounding box center [83, 92] width 146 height 26
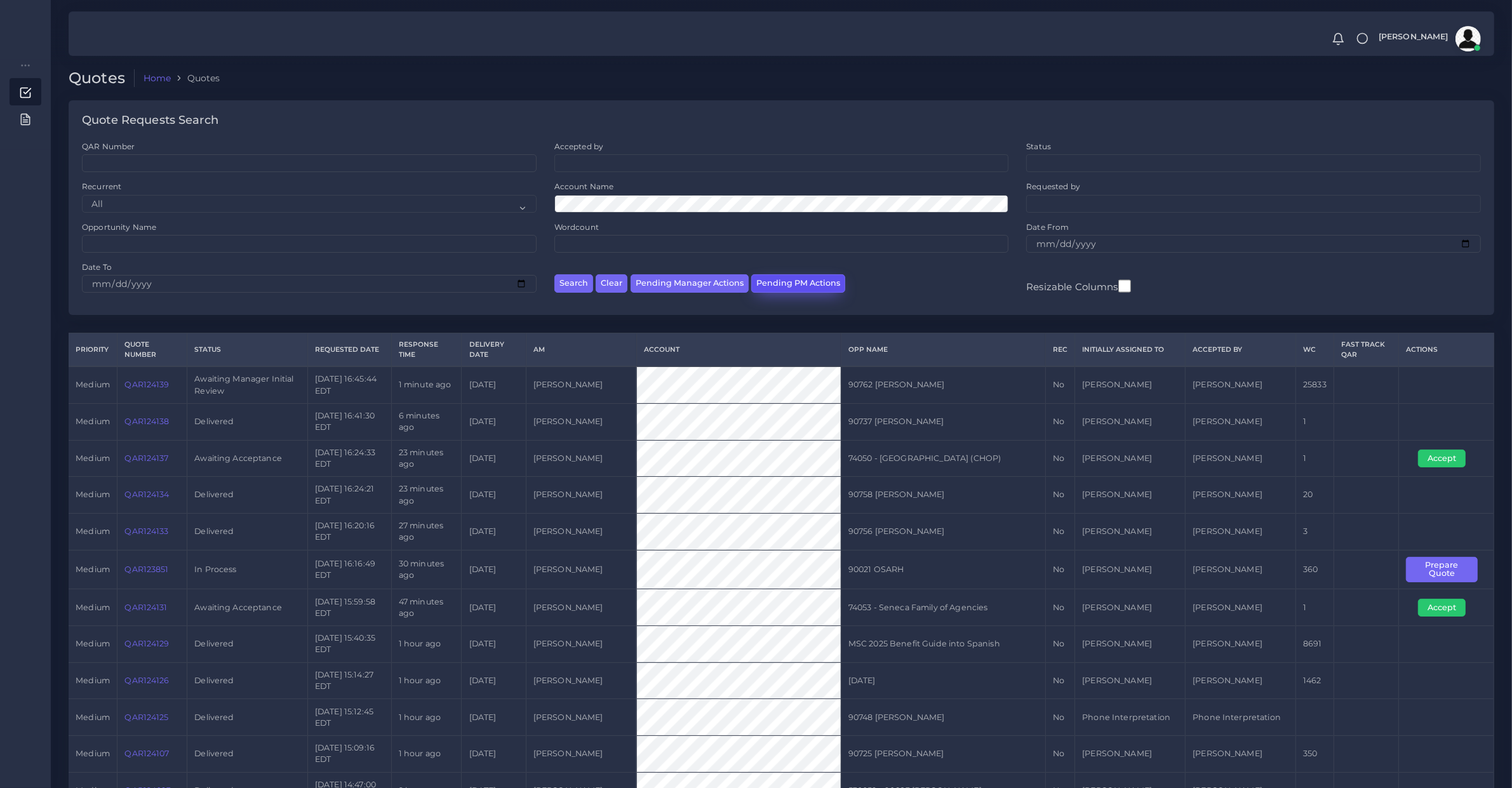
click at [810, 279] on button "Pending PM Actions" at bounding box center [798, 283] width 94 height 18
select select "awaiting_acceptance"
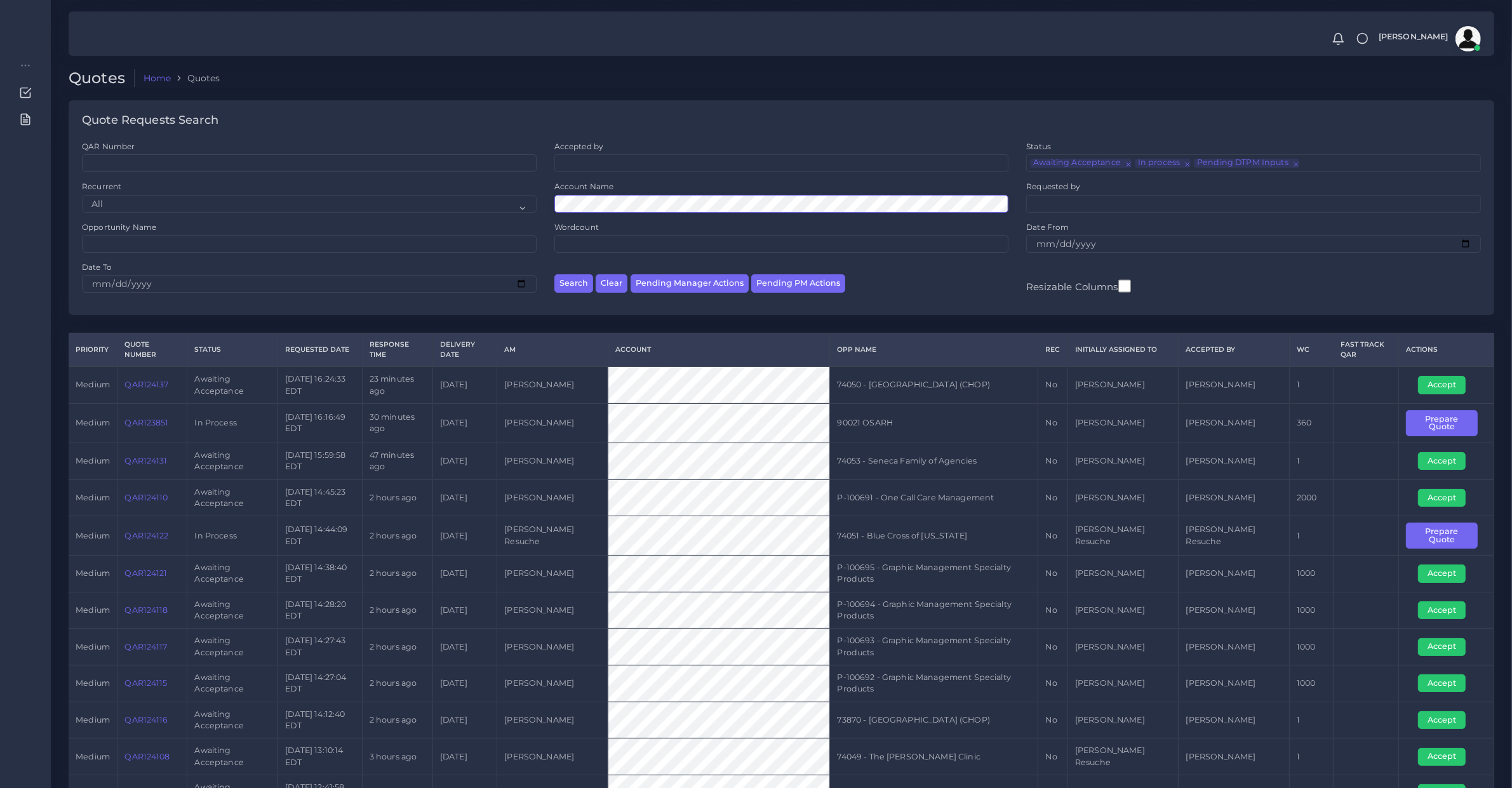
click at [555, 274] on button "Search" at bounding box center [574, 283] width 39 height 18
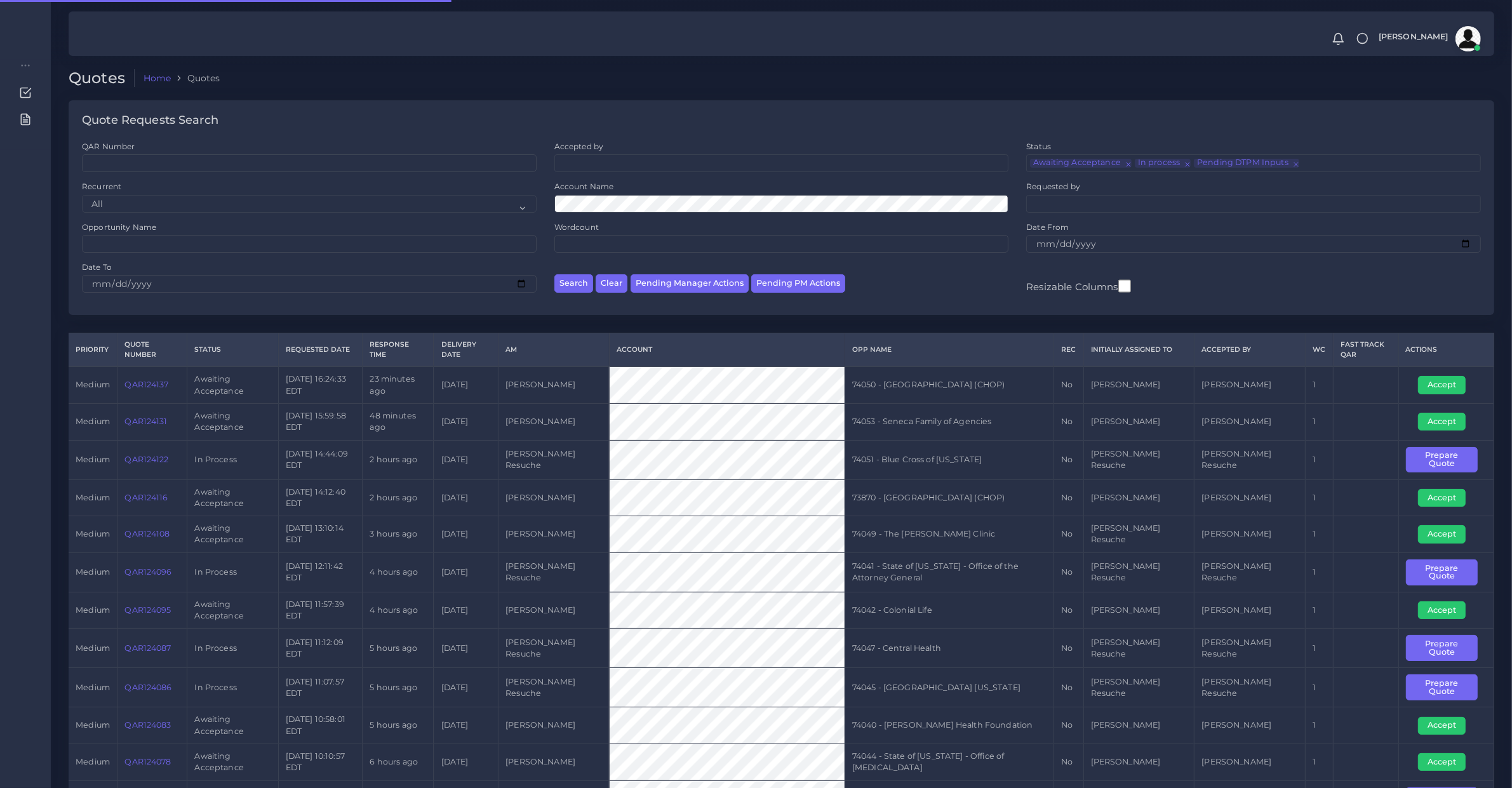
scroll to position [119, 0]
